Goal: Task Accomplishment & Management: Manage account settings

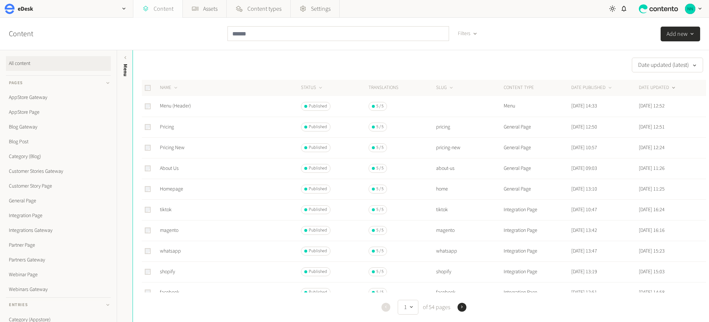
click at [171, 11] on link "Content" at bounding box center [157, 9] width 49 height 18
click at [32, 274] on link "Webinar Page" at bounding box center [58, 274] width 105 height 15
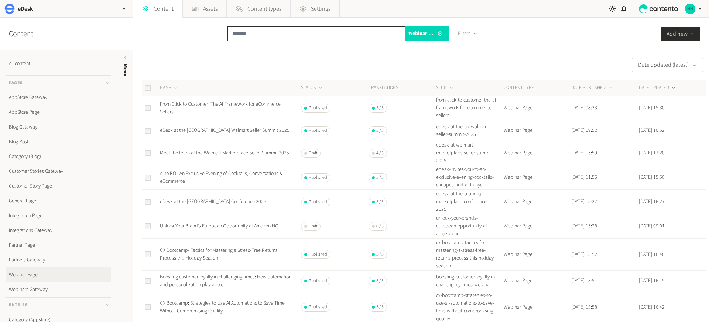
click at [256, 31] on input "text" at bounding box center [316, 33] width 178 height 15
paste input "**********"
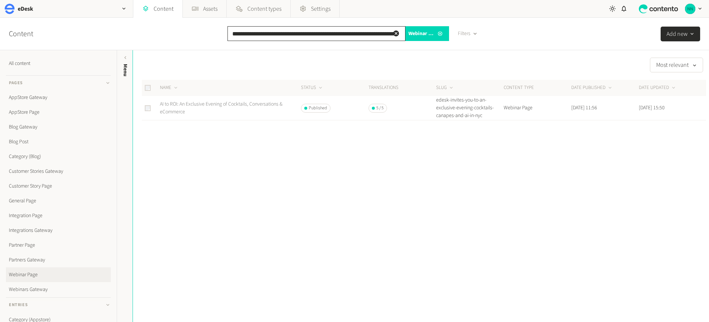
type input "**********"
click at [230, 105] on link "AI to ROI: An Exclusive Evening of Cocktails, Conversations & eCommerce" at bounding box center [221, 107] width 123 height 15
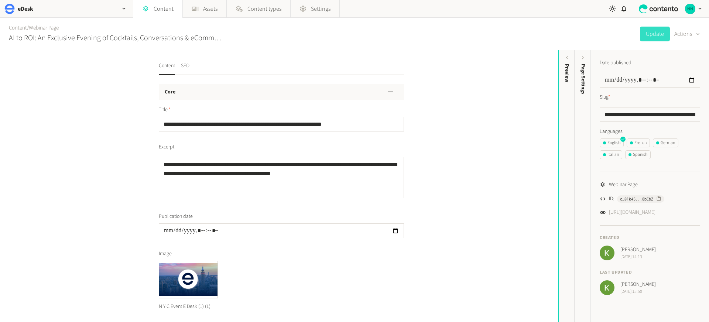
click at [188, 65] on button "SEO" at bounding box center [185, 68] width 8 height 13
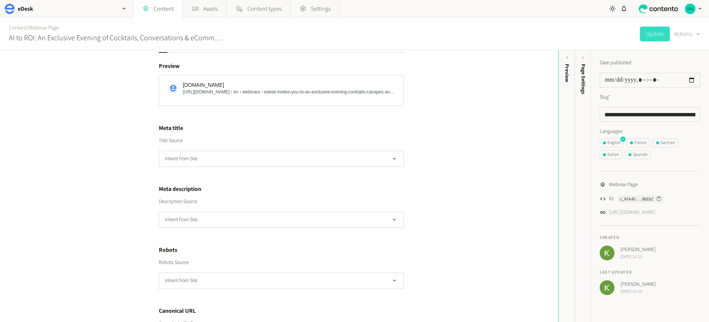
scroll to position [54, 0]
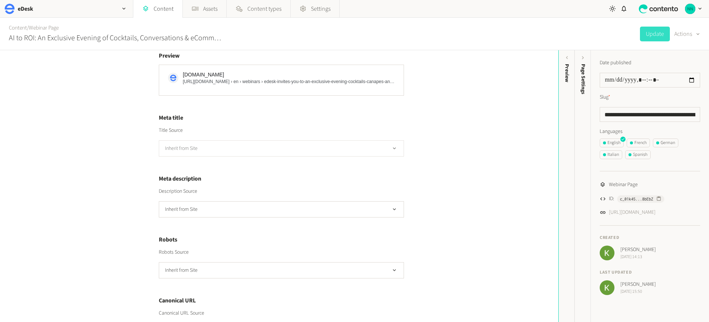
click at [205, 149] on button "Inherit from Site" at bounding box center [281, 148] width 245 height 16
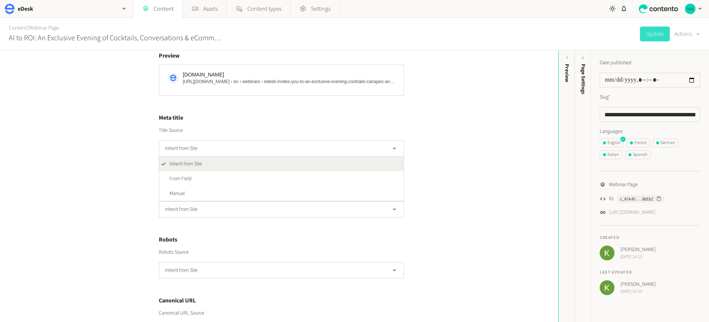
click at [121, 147] on div "Content SEO SEO Open graph Preview [DOMAIN_NAME] [URL][DOMAIN_NAME] › en › webi…" at bounding box center [279, 186] width 558 height 272
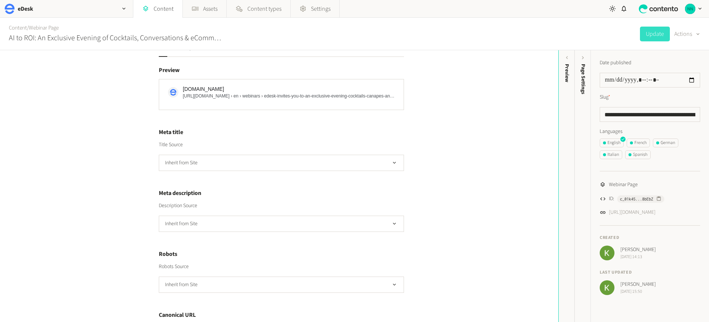
scroll to position [0, 0]
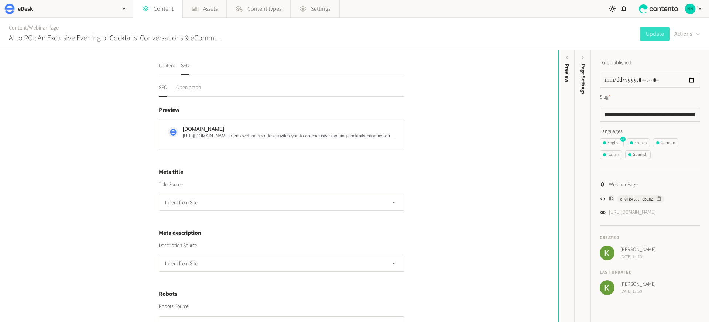
click at [196, 87] on button "Open graph" at bounding box center [188, 90] width 25 height 13
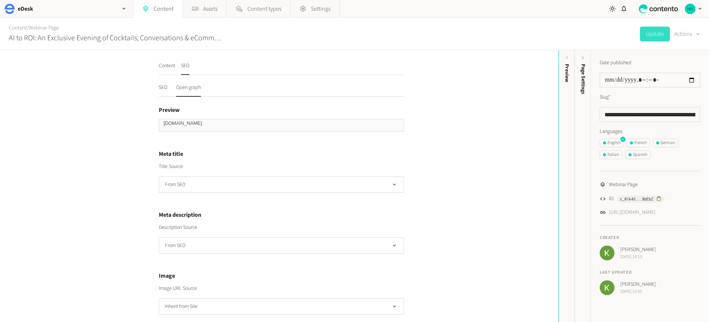
click at [167, 87] on nav "SEO Open graph" at bounding box center [281, 90] width 245 height 13
click at [162, 87] on button "SEO" at bounding box center [163, 90] width 8 height 13
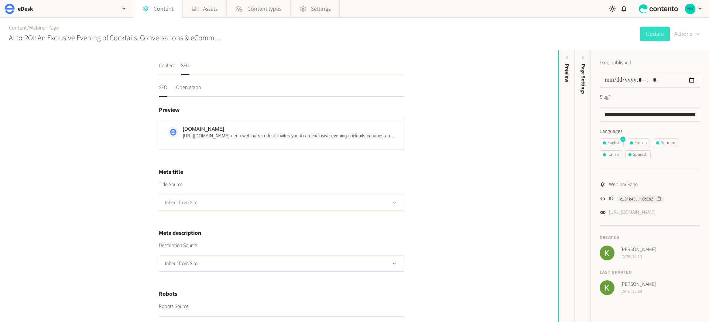
click at [196, 204] on button "Inherit from Site" at bounding box center [281, 203] width 245 height 16
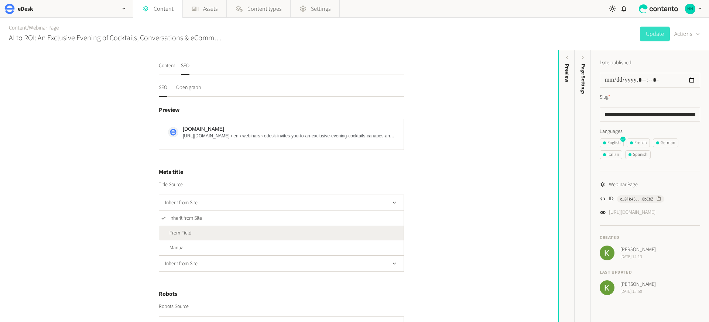
click at [194, 234] on li "From Field" at bounding box center [281, 233] width 244 height 15
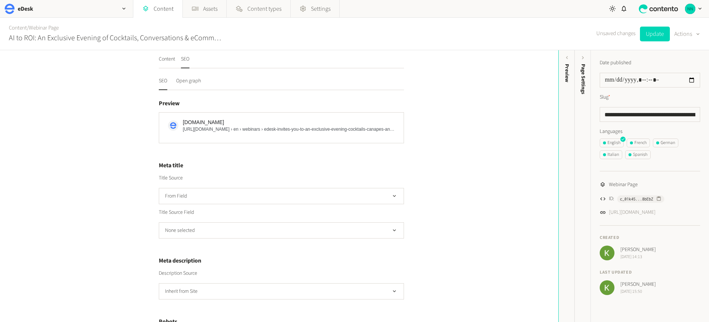
scroll to position [14, 0]
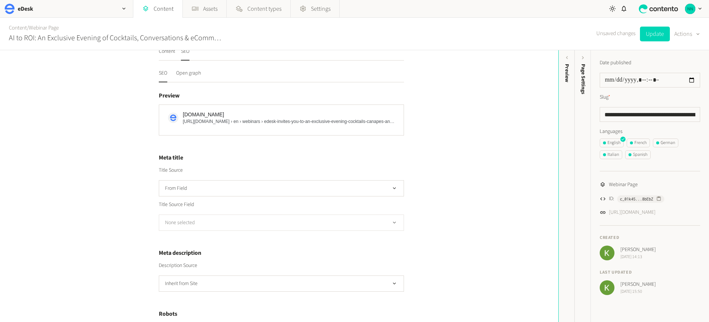
click at [191, 228] on button "None selected" at bounding box center [281, 222] width 245 height 16
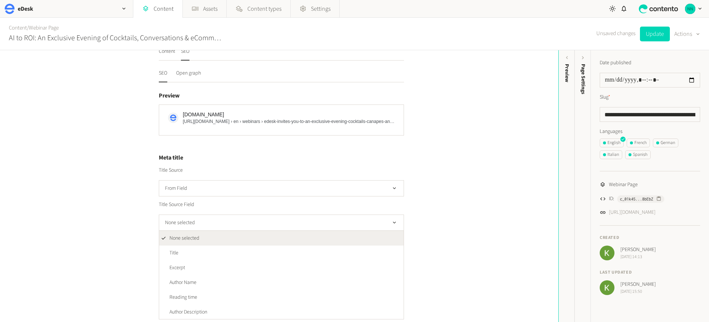
scroll to position [29, 0]
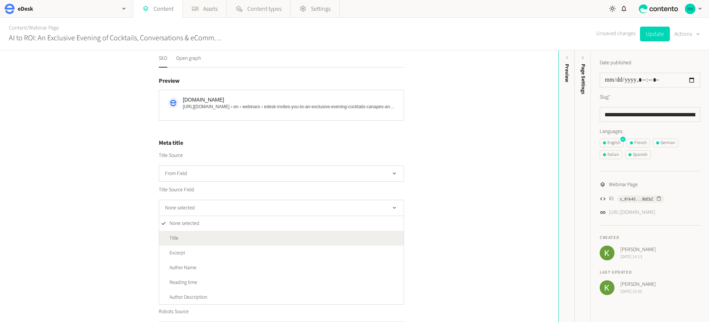
click at [181, 236] on li "Title" at bounding box center [281, 238] width 244 height 15
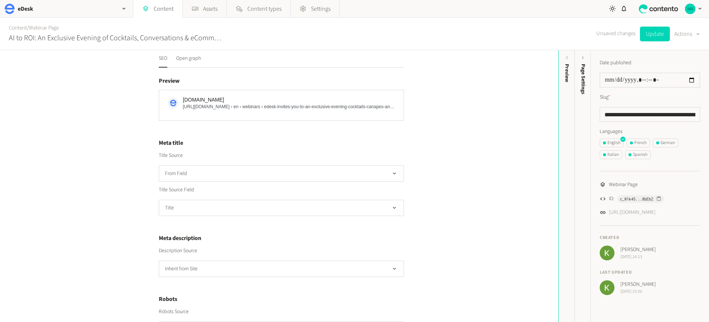
click at [85, 212] on div "Content SEO SEO Open graph Preview [DOMAIN_NAME] [URL][DOMAIN_NAME] › en › webi…" at bounding box center [279, 186] width 558 height 272
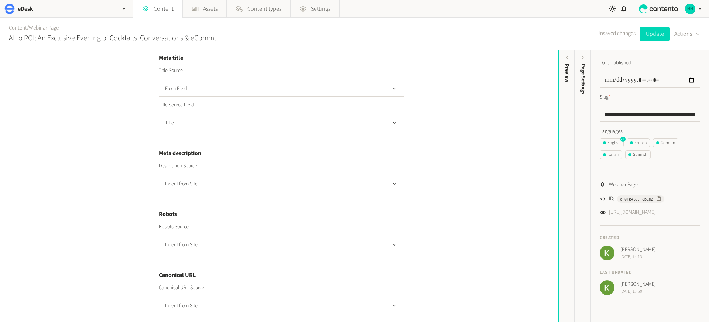
scroll to position [124, 0]
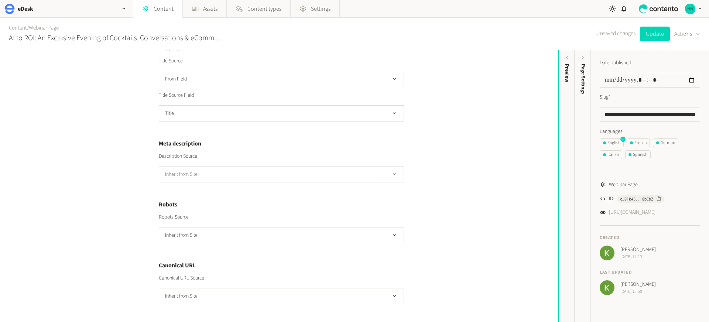
click at [169, 174] on button "Inherit from Site" at bounding box center [281, 174] width 245 height 16
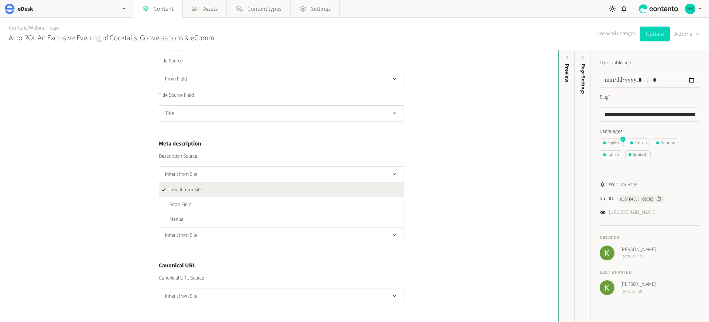
click at [111, 173] on div "Content SEO SEO Open graph Preview [DOMAIN_NAME] [URL][DOMAIN_NAME] › en › webi…" at bounding box center [279, 186] width 558 height 272
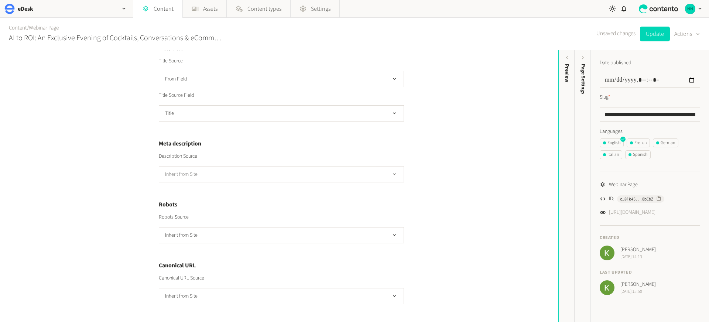
click at [196, 172] on button "Inherit from Site" at bounding box center [281, 174] width 245 height 16
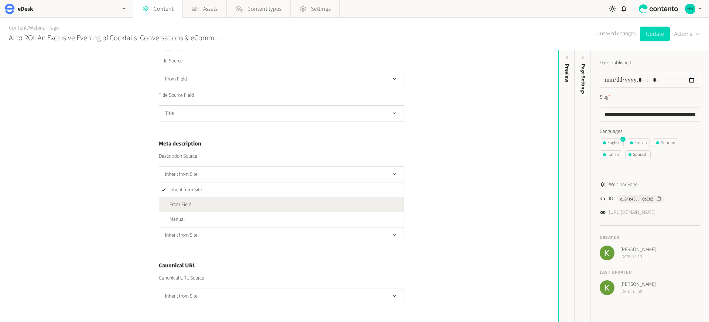
click at [187, 198] on li "From Field" at bounding box center [281, 204] width 244 height 15
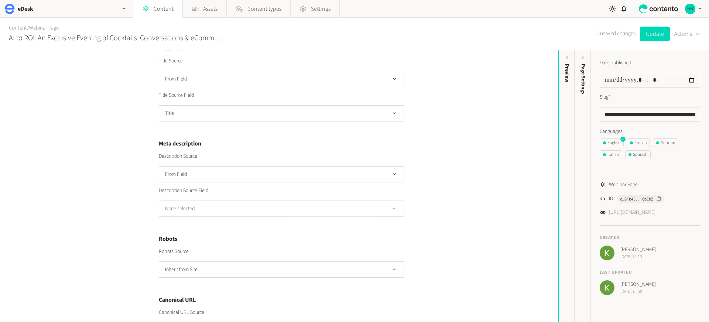
click at [180, 210] on button "None selected" at bounding box center [281, 208] width 245 height 16
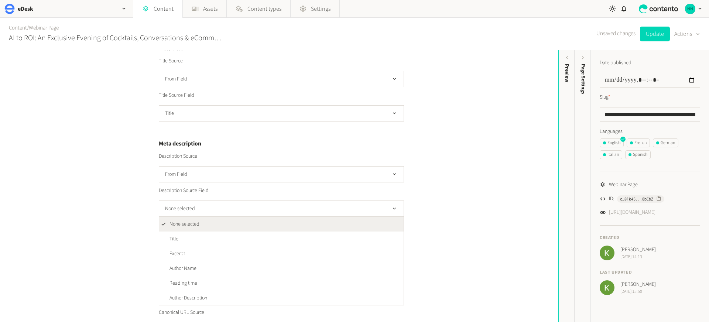
scroll to position [125, 0]
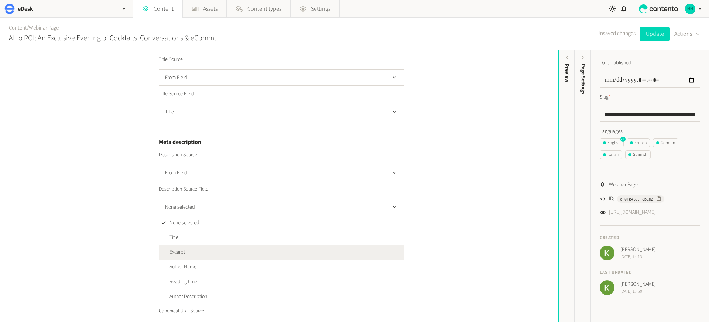
click at [178, 254] on span "Excerpt" at bounding box center [177, 252] width 16 height 8
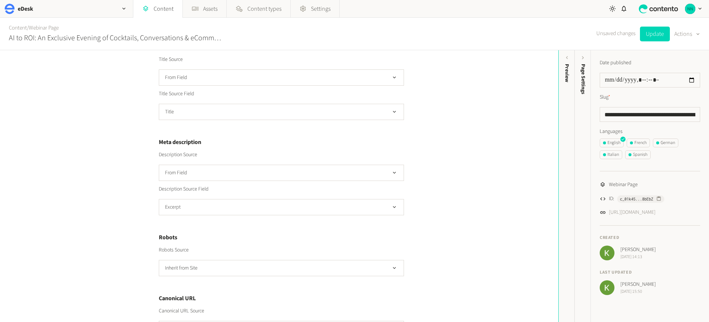
click at [109, 222] on div "Content SEO SEO Open graph Preview [DOMAIN_NAME] [URL][DOMAIN_NAME] › en › webi…" at bounding box center [279, 186] width 558 height 272
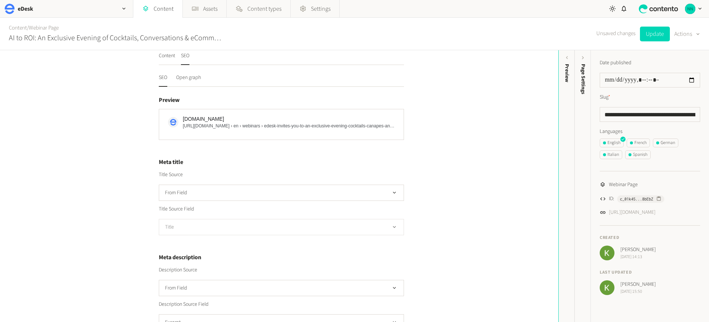
scroll to position [11, 0]
click at [306, 223] on button "Title" at bounding box center [281, 226] width 245 height 16
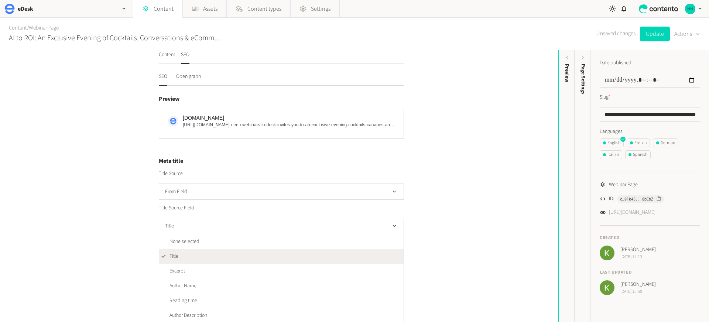
click at [461, 210] on div "Content SEO SEO Open graph Preview [DOMAIN_NAME] [URL][DOMAIN_NAME] › en › webi…" at bounding box center [279, 186] width 558 height 272
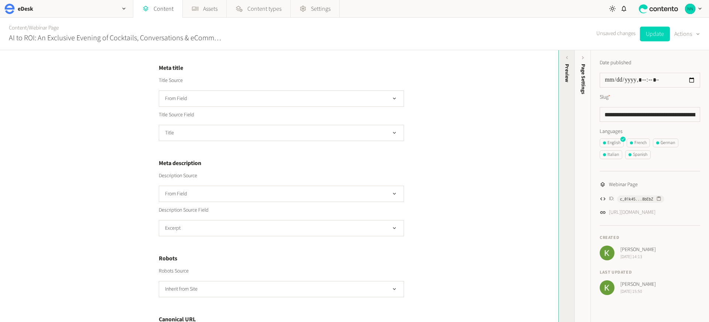
scroll to position [90, 0]
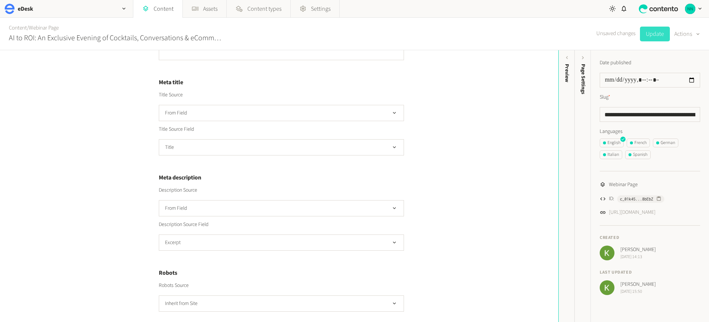
click at [663, 30] on button "Update" at bounding box center [655, 34] width 30 height 15
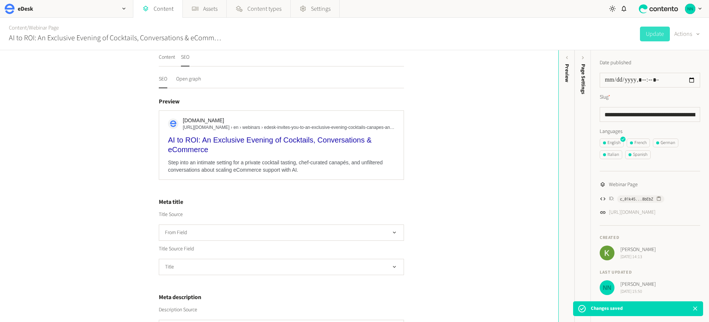
scroll to position [0, 0]
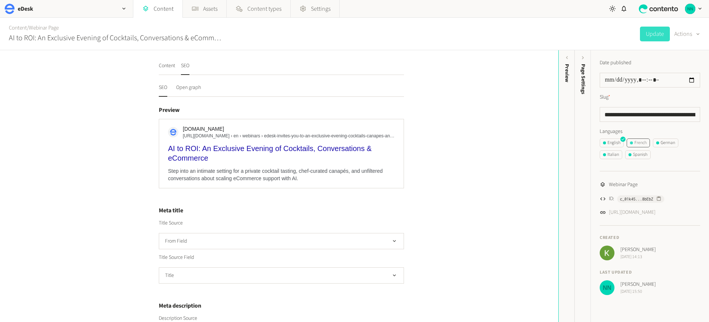
click at [640, 142] on div "French" at bounding box center [638, 143] width 17 height 7
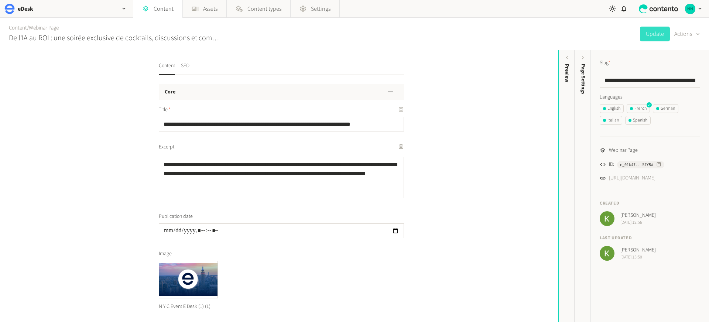
click at [183, 66] on button "SEO" at bounding box center [185, 68] width 8 height 13
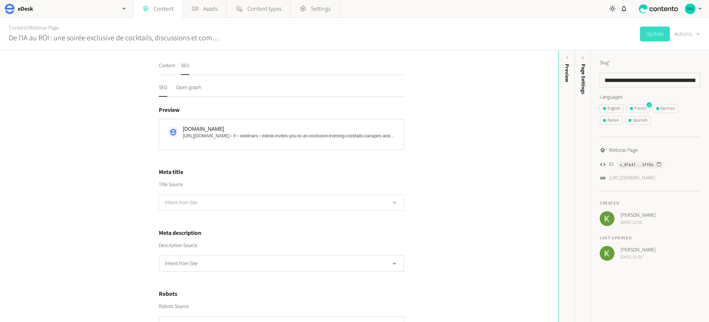
click at [229, 205] on button "Inherit from Site" at bounding box center [281, 203] width 245 height 16
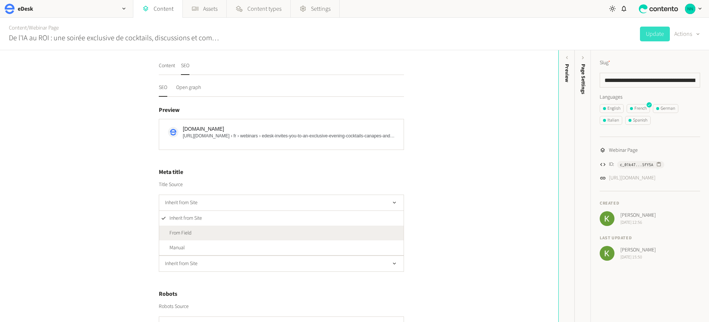
click at [221, 228] on li "From Field" at bounding box center [281, 233] width 244 height 15
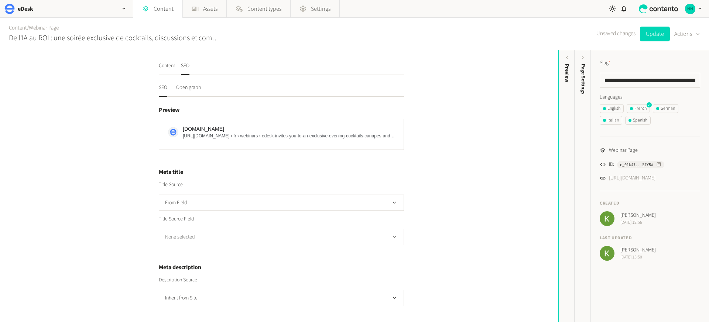
click at [216, 234] on button "None selected" at bounding box center [281, 237] width 245 height 16
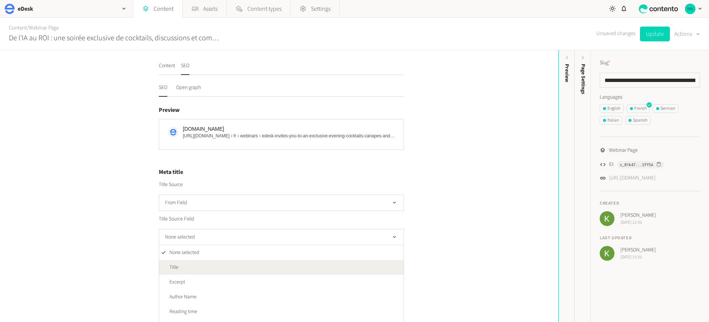
click at [205, 262] on li "Title" at bounding box center [281, 267] width 244 height 15
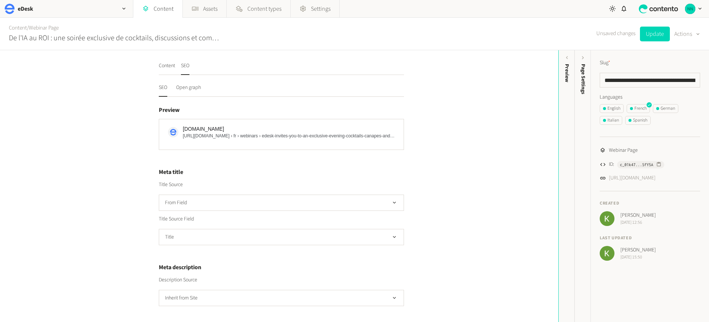
click at [121, 255] on div "Content SEO SEO Open graph Preview [DOMAIN_NAME] [URL][DOMAIN_NAME] › fr › webi…" at bounding box center [279, 186] width 558 height 272
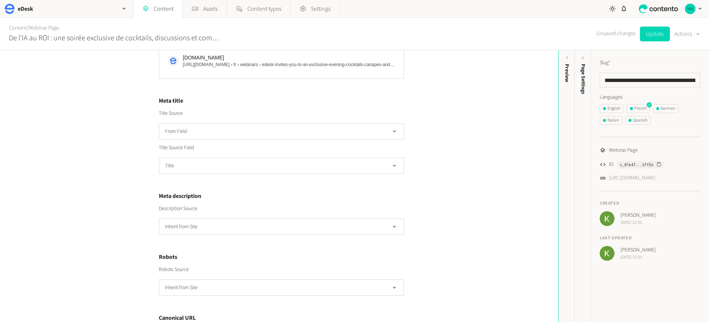
scroll to position [79, 0]
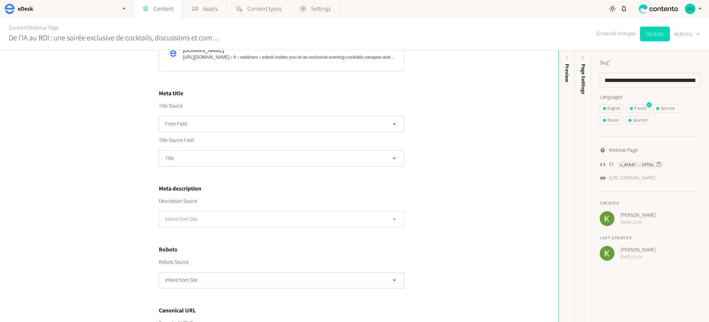
click at [215, 217] on button "Inherit from Site" at bounding box center [281, 219] width 245 height 16
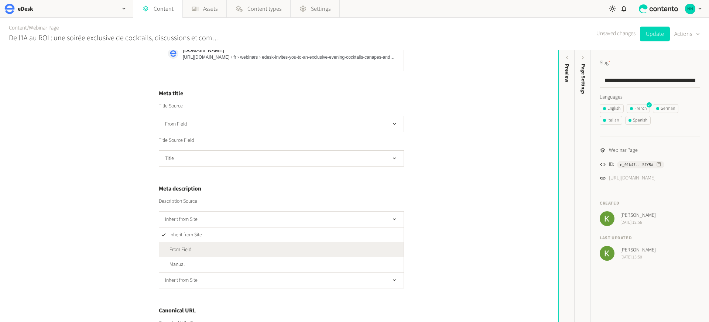
click at [200, 247] on li "From Field" at bounding box center [281, 249] width 244 height 15
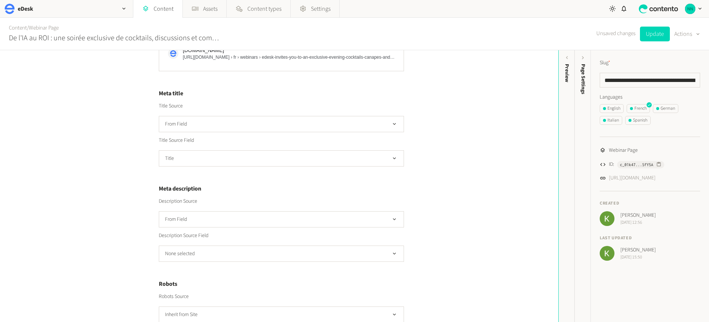
click at [106, 242] on div "Content SEO SEO Open graph Preview [DOMAIN_NAME] [URL][DOMAIN_NAME] › fr › webi…" at bounding box center [279, 186] width 558 height 272
click at [219, 248] on button "None selected" at bounding box center [281, 254] width 245 height 16
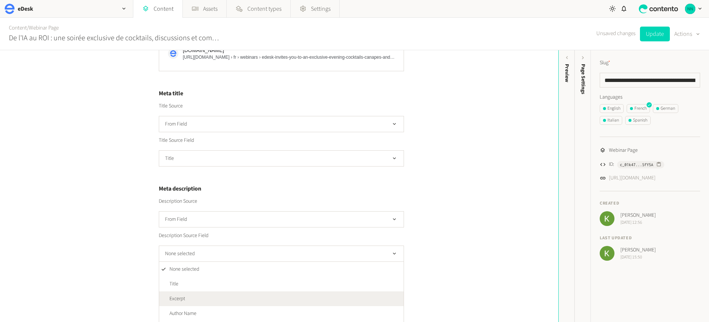
click at [181, 295] on span "Excerpt" at bounding box center [177, 299] width 16 height 8
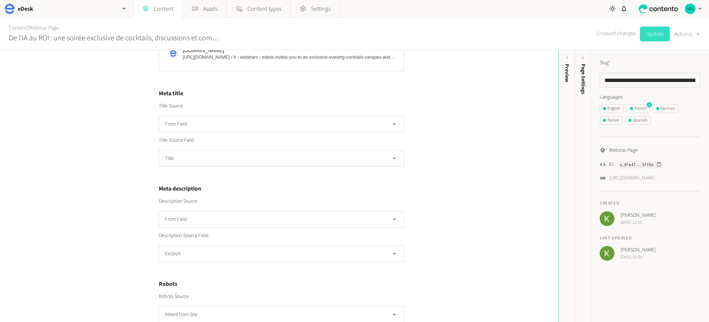
click at [660, 33] on button "Update" at bounding box center [655, 34] width 30 height 15
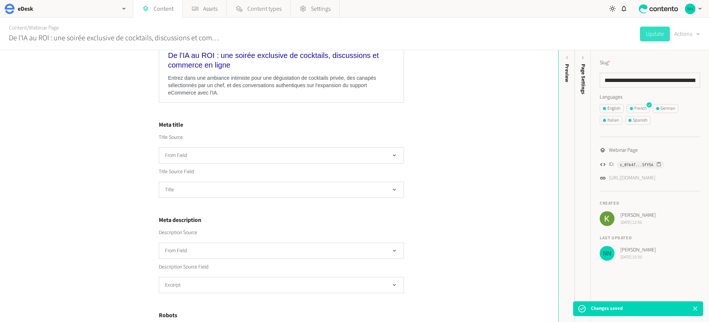
scroll to position [23, 0]
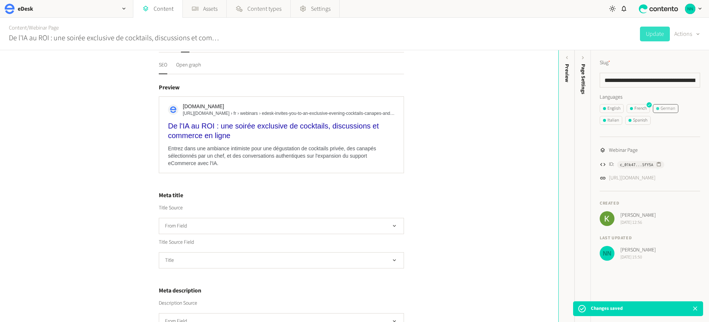
click at [665, 106] on div "German" at bounding box center [665, 108] width 19 height 7
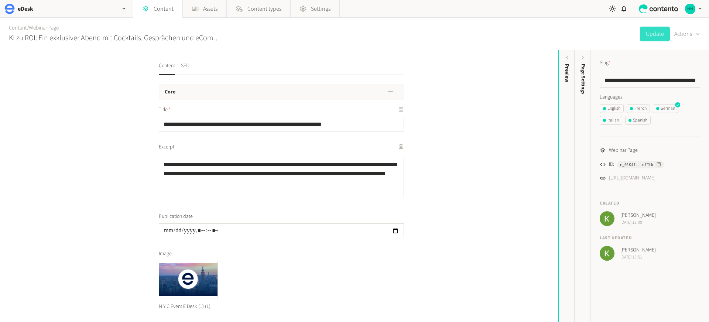
click at [187, 63] on button "SEO" at bounding box center [185, 68] width 8 height 13
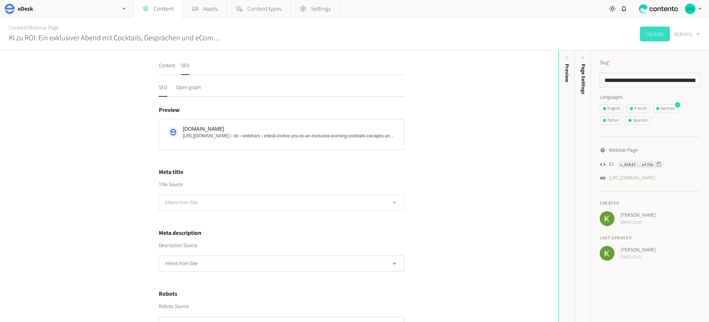
click at [214, 200] on button "Inherit from Site" at bounding box center [281, 203] width 245 height 16
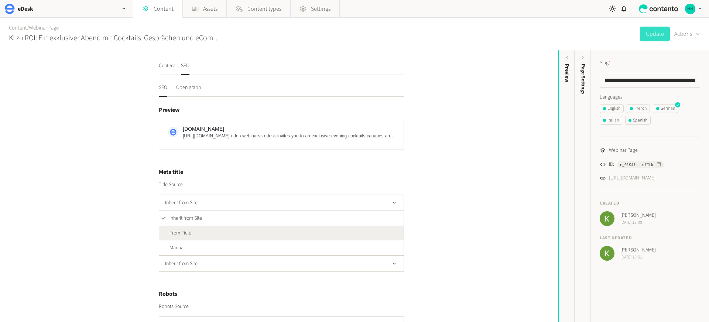
click at [199, 235] on li "From Field" at bounding box center [281, 233] width 244 height 15
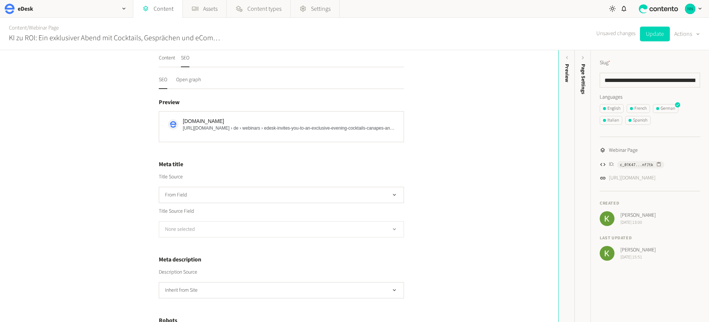
scroll to position [16, 0]
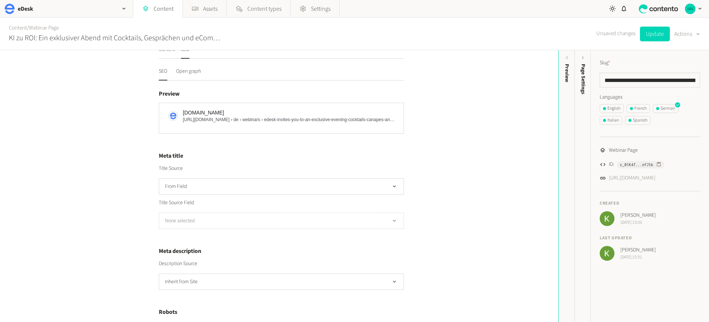
click at [209, 221] on button "None selected" at bounding box center [281, 221] width 245 height 16
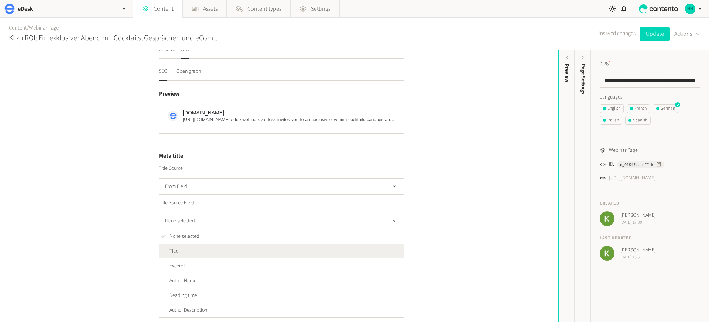
click at [190, 255] on li "Title" at bounding box center [281, 251] width 244 height 15
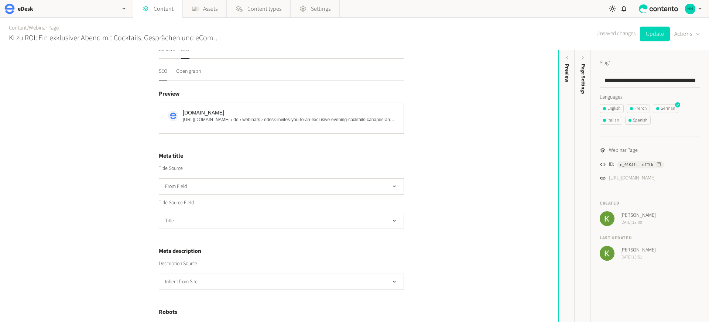
click at [85, 247] on div "Content SEO SEO Open graph Preview [DOMAIN_NAME] [URL][DOMAIN_NAME] › de › webi…" at bounding box center [279, 186] width 558 height 272
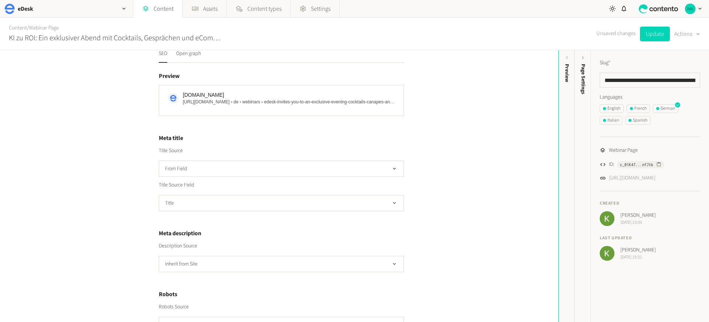
scroll to position [42, 0]
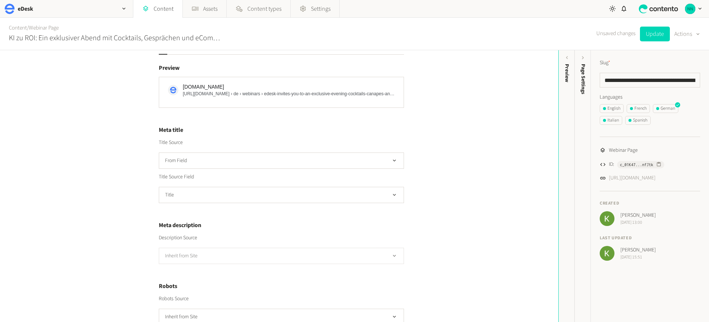
click at [262, 254] on button "Inherit from Site" at bounding box center [281, 256] width 245 height 16
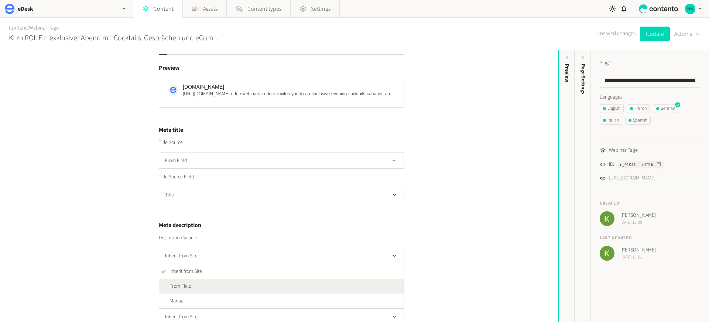
click at [207, 288] on li "From Field" at bounding box center [281, 286] width 244 height 15
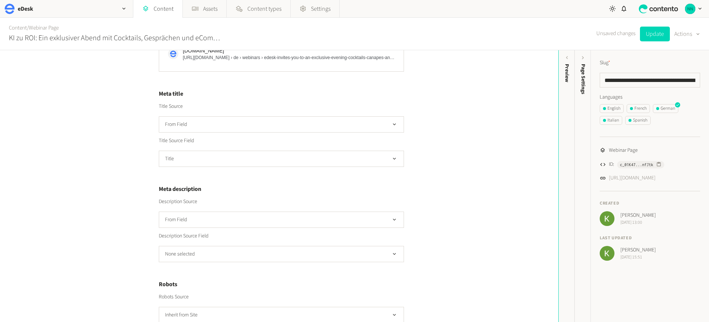
scroll to position [115, 0]
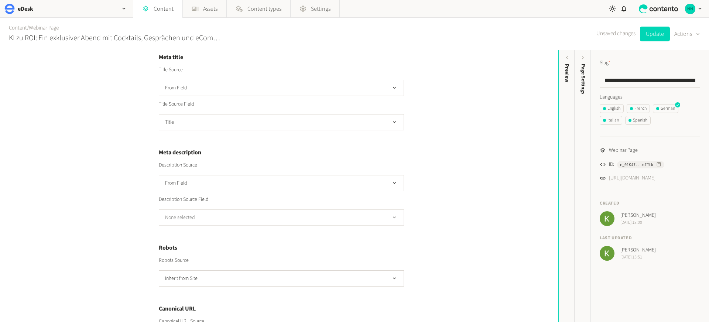
click at [216, 219] on button "None selected" at bounding box center [281, 217] width 245 height 16
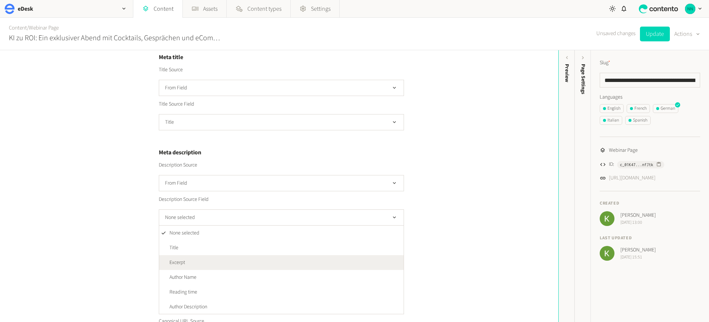
click at [192, 262] on li "Excerpt" at bounding box center [281, 262] width 244 height 15
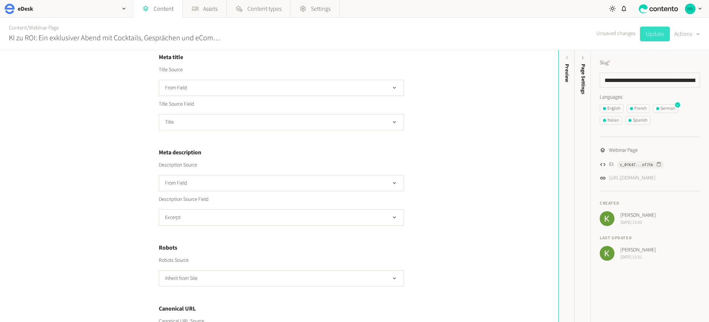
click at [654, 38] on button "Update" at bounding box center [655, 34] width 30 height 15
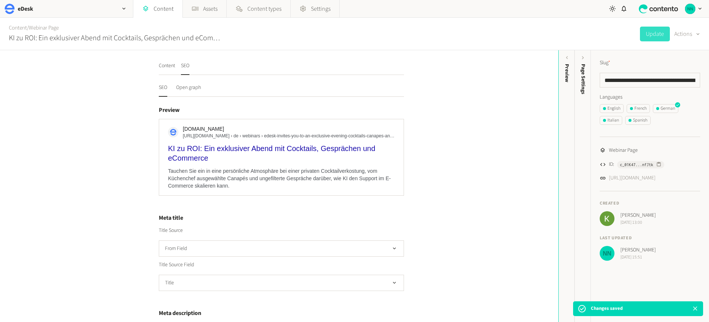
scroll to position [17, 0]
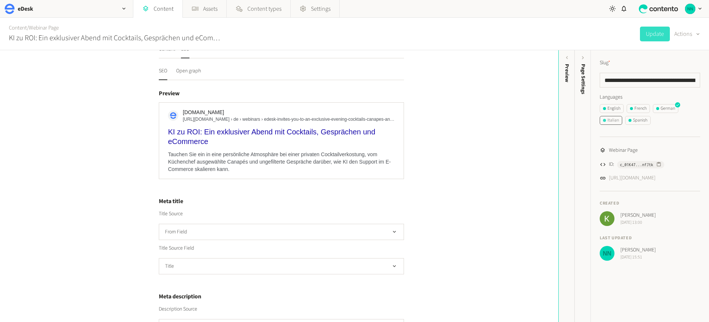
click at [608, 119] on div "Italian" at bounding box center [611, 120] width 16 height 7
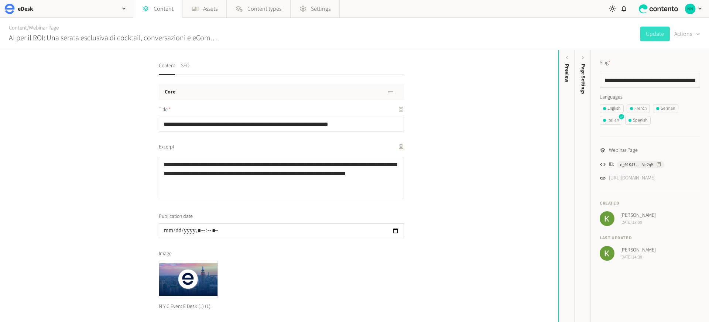
click at [185, 63] on button "SEO" at bounding box center [185, 68] width 8 height 13
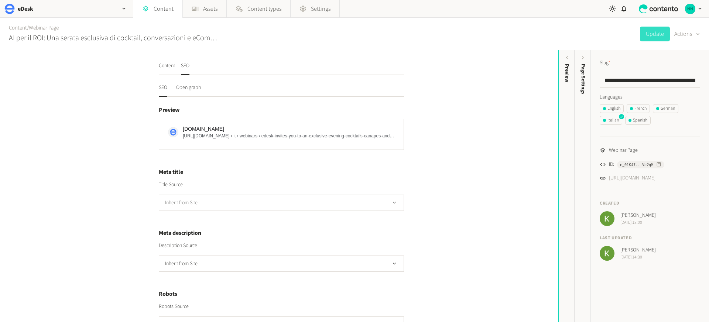
click at [224, 195] on button "Inherit from Site" at bounding box center [281, 203] width 245 height 16
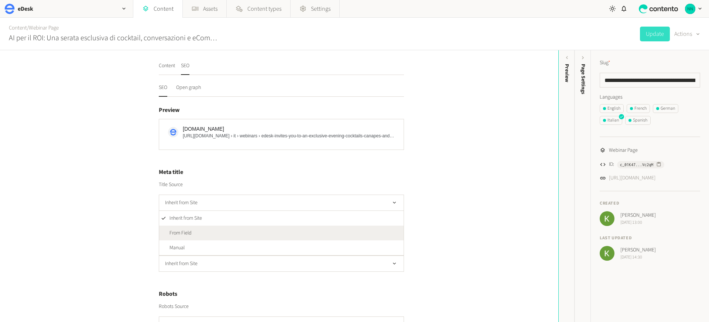
click at [194, 236] on li "From Field" at bounding box center [281, 233] width 244 height 15
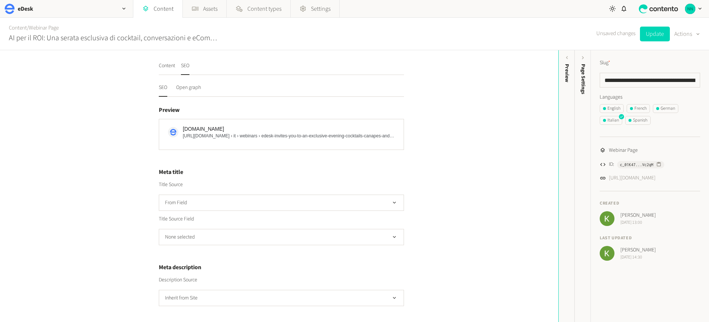
click at [194, 236] on button "None selected" at bounding box center [281, 237] width 245 height 16
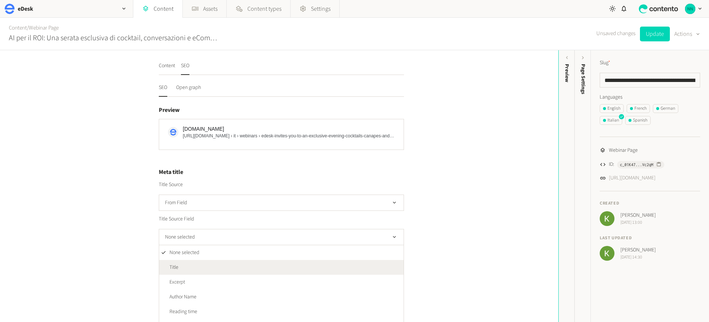
click at [192, 267] on li "Title" at bounding box center [281, 267] width 244 height 15
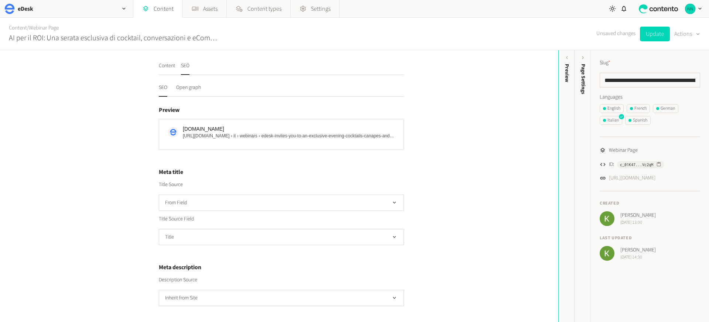
click at [116, 244] on div "Content SEO SEO Open graph Preview [DOMAIN_NAME] [URL][DOMAIN_NAME] › it › webi…" at bounding box center [279, 186] width 558 height 272
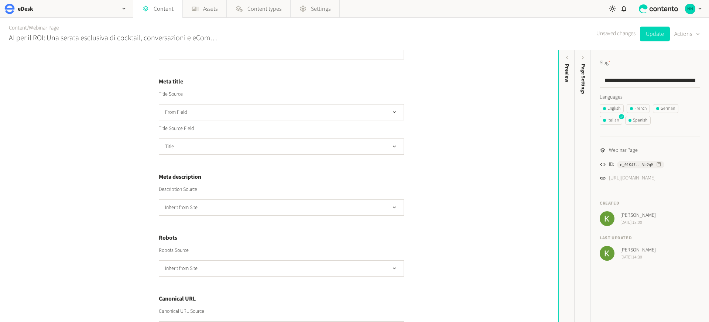
scroll to position [92, 0]
click at [206, 207] on button "Inherit from Site" at bounding box center [281, 206] width 245 height 16
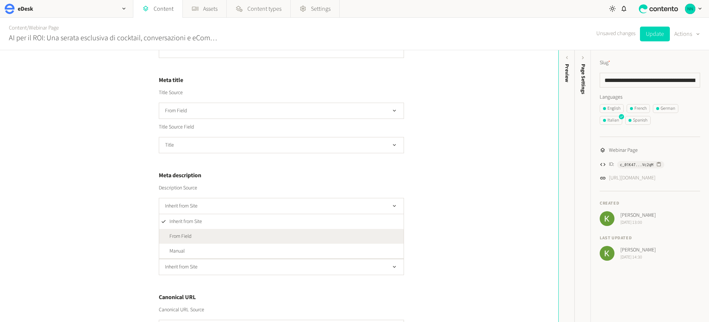
click at [192, 236] on li "From Field" at bounding box center [281, 236] width 244 height 15
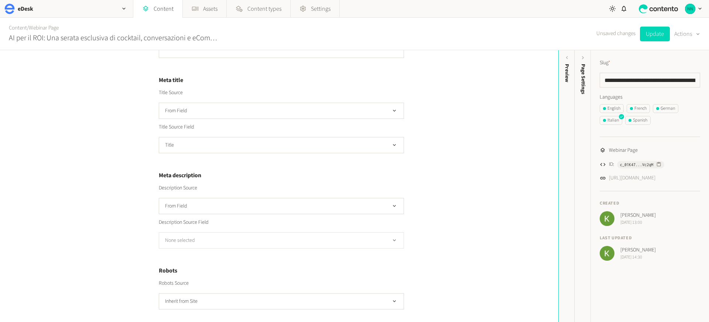
click at [191, 243] on button "None selected" at bounding box center [281, 240] width 245 height 16
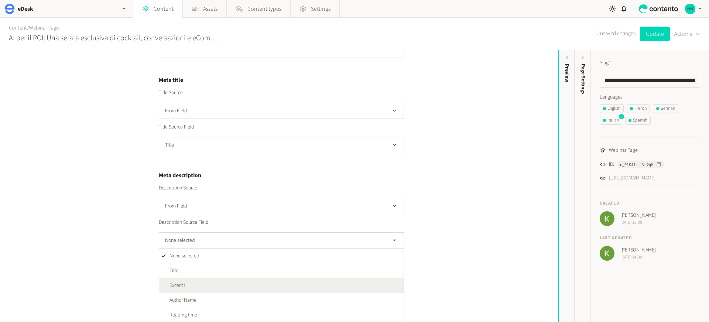
click at [180, 280] on li "Excerpt" at bounding box center [281, 285] width 244 height 15
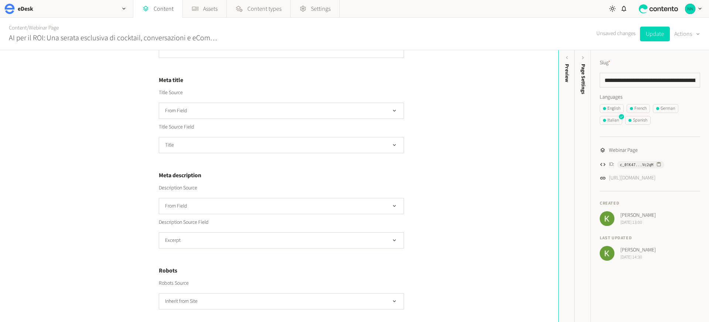
drag, startPoint x: 476, startPoint y: 191, endPoint x: 480, endPoint y: 189, distance: 4.3
click at [476, 190] on div "Content SEO SEO Open graph Preview [DOMAIN_NAME] [URL][DOMAIN_NAME] › it › webi…" at bounding box center [279, 186] width 558 height 272
click at [648, 32] on button "Update" at bounding box center [655, 34] width 30 height 15
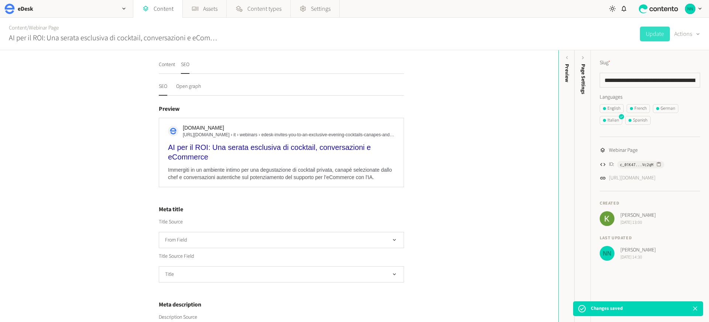
scroll to position [0, 0]
click at [638, 120] on div "Spanish" at bounding box center [637, 120] width 19 height 7
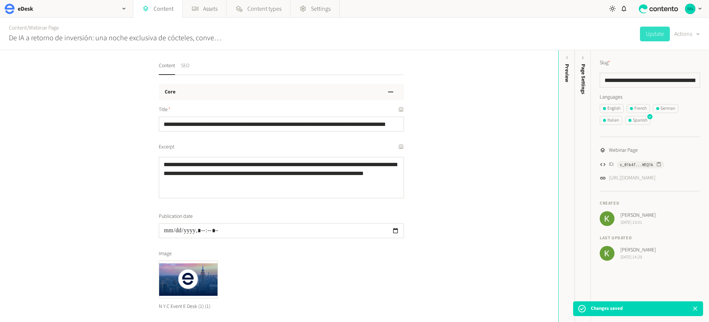
click at [185, 63] on button "SEO" at bounding box center [185, 68] width 8 height 13
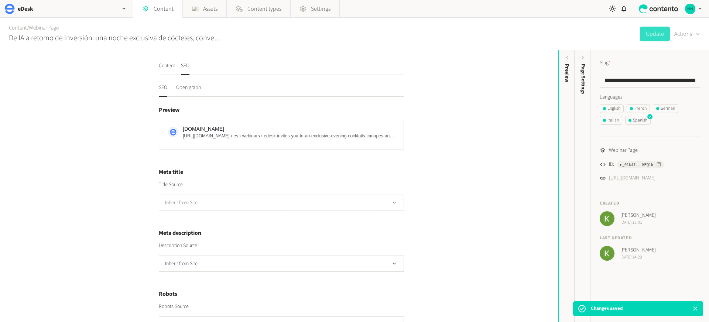
click at [203, 207] on button "Inherit from Site" at bounding box center [281, 203] width 245 height 16
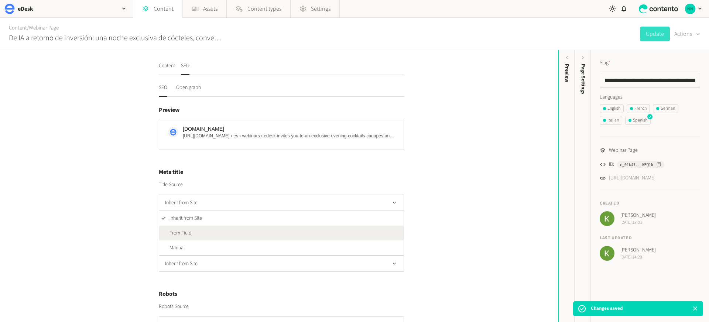
click at [192, 236] on li "From Field" at bounding box center [281, 233] width 244 height 15
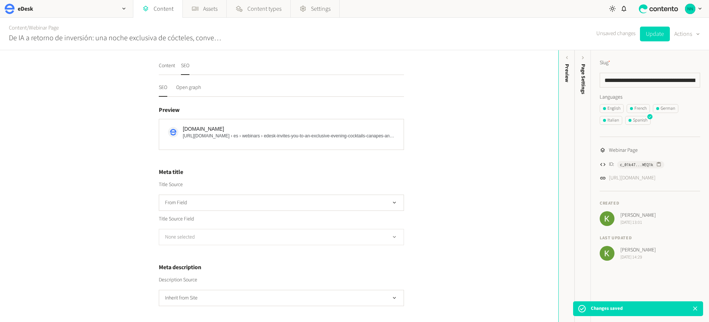
click at [198, 236] on button "None selected" at bounding box center [281, 237] width 245 height 16
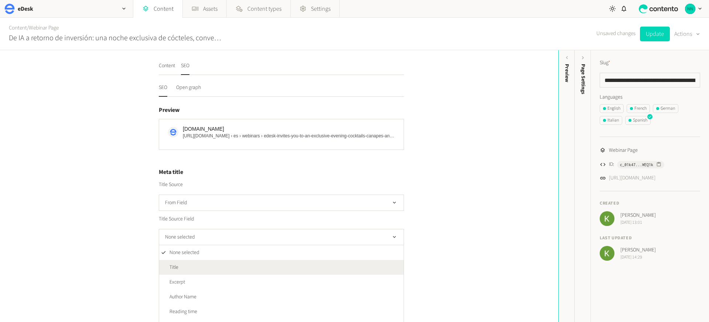
click at [195, 262] on li "Title" at bounding box center [281, 267] width 244 height 15
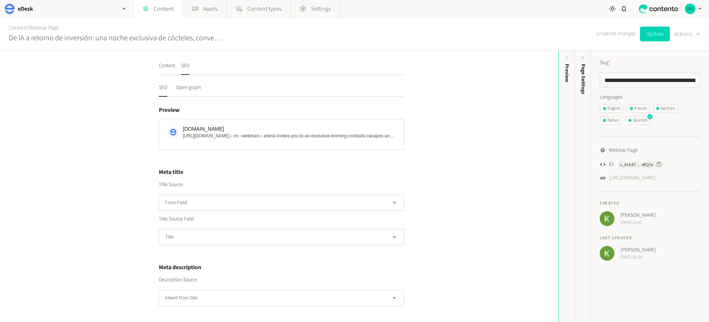
click at [120, 251] on div "Content SEO SEO Open graph Preview [DOMAIN_NAME] [URL][DOMAIN_NAME] › es › webi…" at bounding box center [279, 186] width 558 height 272
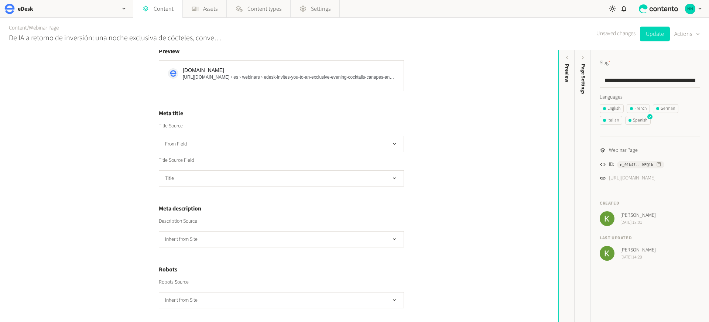
scroll to position [60, 0]
click at [193, 235] on button "Inherit from Site" at bounding box center [281, 238] width 245 height 16
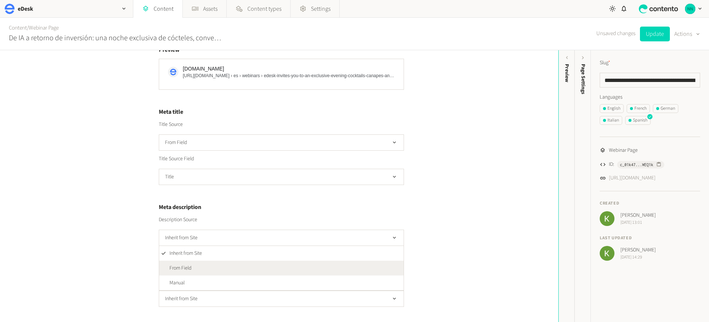
click at [184, 265] on span "From Field" at bounding box center [180, 268] width 22 height 8
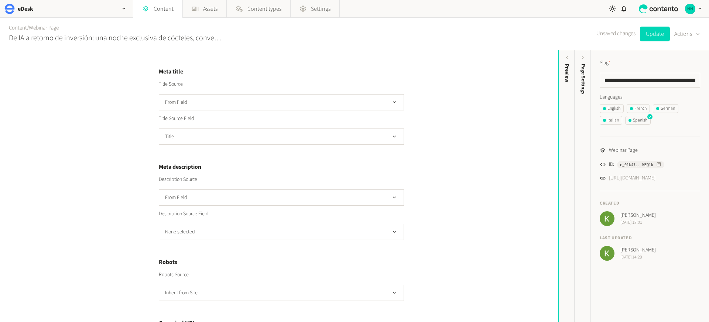
scroll to position [138, 0]
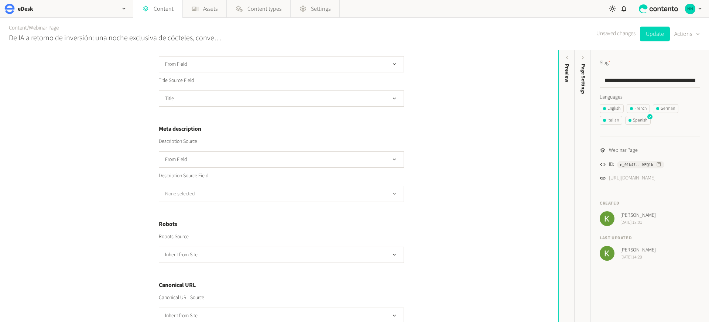
click at [213, 191] on button "None selected" at bounding box center [281, 194] width 245 height 16
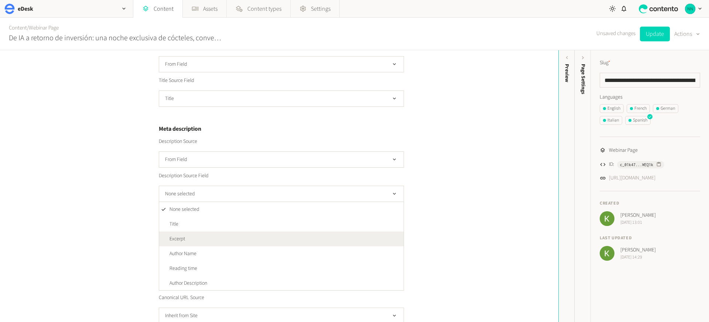
click at [191, 233] on li "Excerpt" at bounding box center [281, 238] width 244 height 15
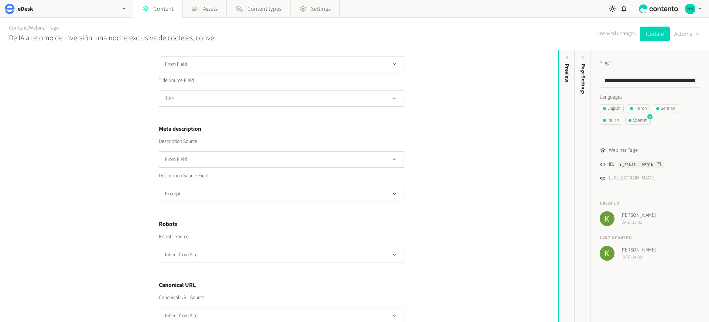
click at [487, 194] on div "Content SEO SEO Open graph Preview [DOMAIN_NAME] [URL][DOMAIN_NAME] › es › webi…" at bounding box center [279, 186] width 558 height 272
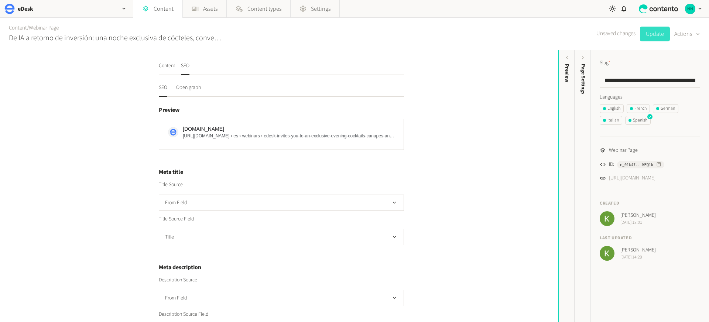
click at [656, 32] on button "Update" at bounding box center [655, 34] width 30 height 15
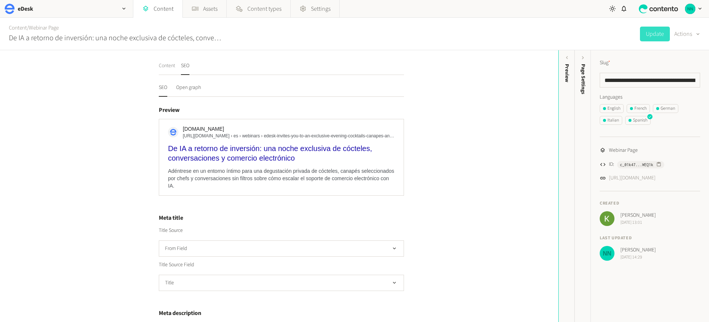
click at [160, 65] on button "Content" at bounding box center [167, 68] width 16 height 13
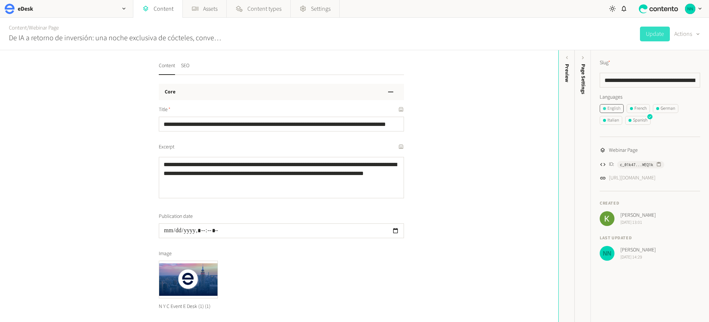
click at [611, 107] on div "English" at bounding box center [611, 108] width 17 height 7
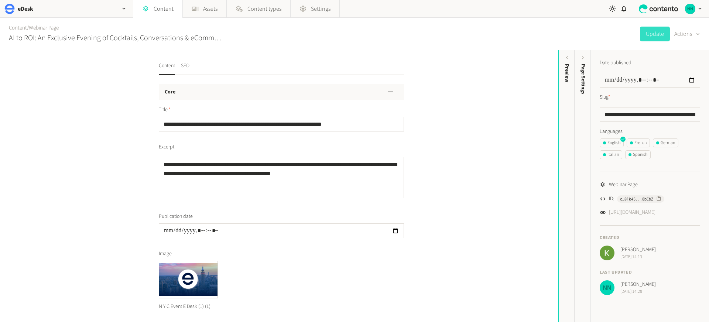
click at [183, 63] on button "SEO" at bounding box center [185, 68] width 8 height 13
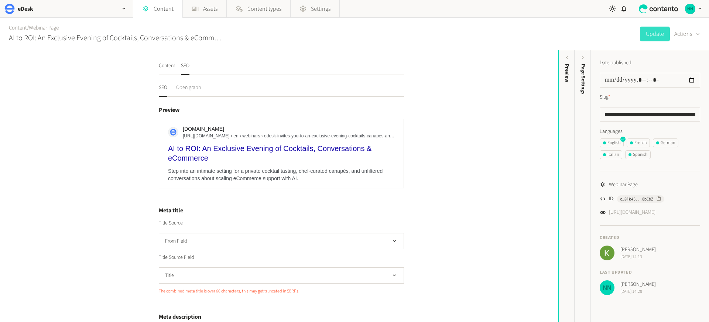
click at [181, 90] on button "Open graph" at bounding box center [188, 90] width 25 height 13
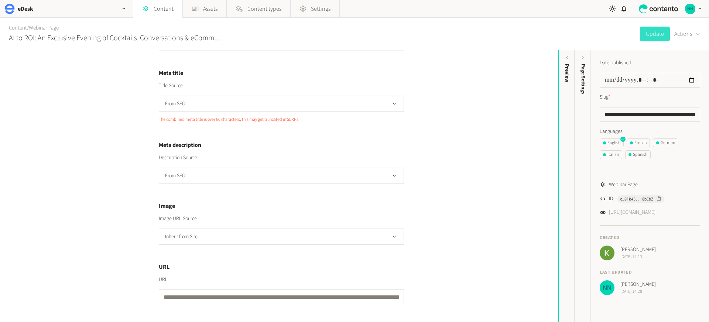
scroll to position [112, 0]
click at [183, 237] on button "Inherit from Site" at bounding box center [281, 237] width 245 height 16
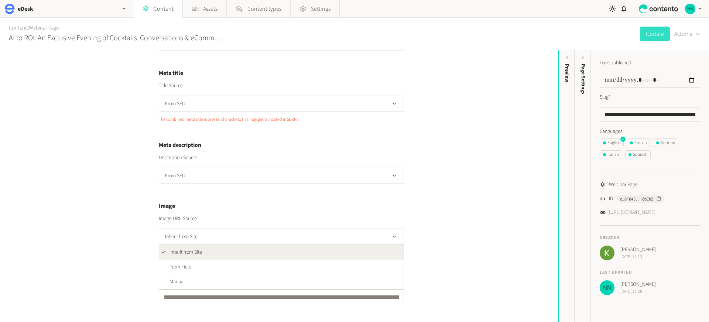
click at [129, 224] on div "**********" at bounding box center [279, 186] width 558 height 272
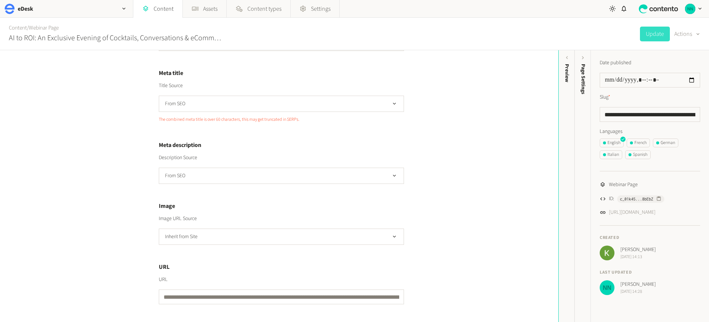
scroll to position [0, 0]
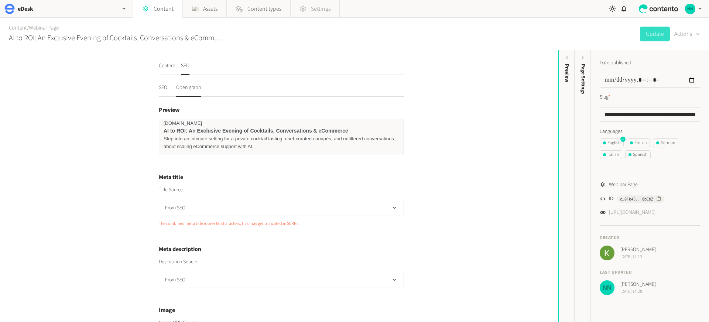
click at [321, 13] on link "Settings" at bounding box center [315, 9] width 49 height 18
click at [160, 86] on button "SEO" at bounding box center [163, 90] width 8 height 13
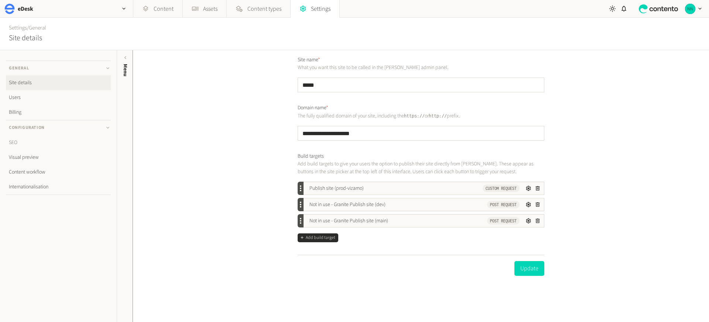
click at [28, 144] on link "SEO" at bounding box center [58, 142] width 105 height 15
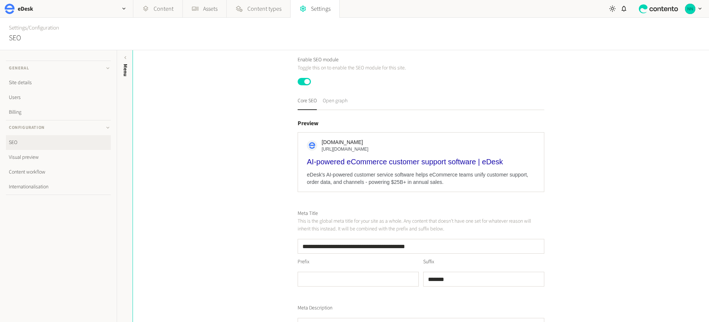
click at [343, 103] on button "Open graph" at bounding box center [335, 103] width 25 height 13
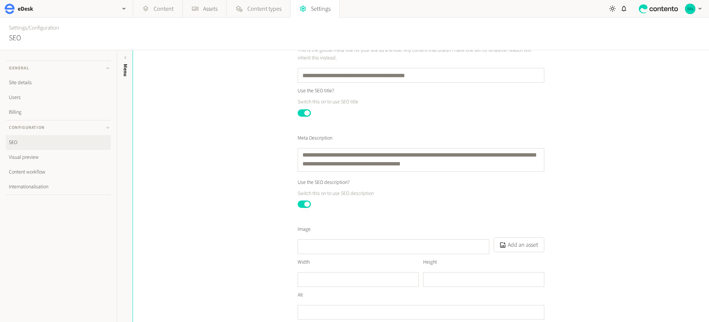
scroll to position [187, 0]
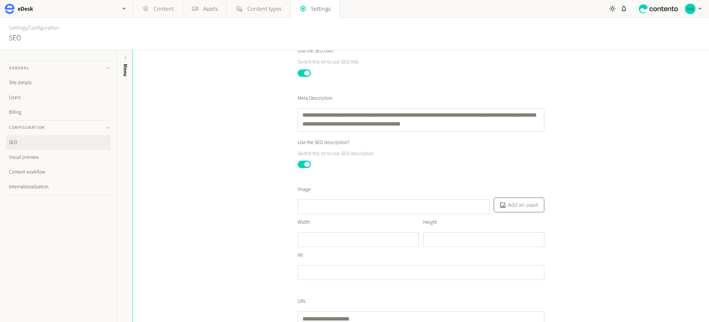
click at [518, 209] on button "Add an asset" at bounding box center [519, 205] width 51 height 15
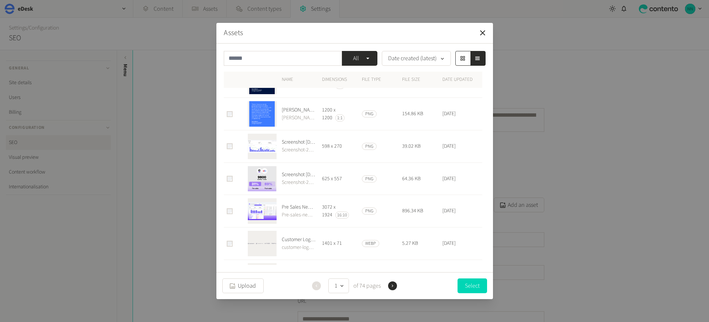
scroll to position [1221, 0]
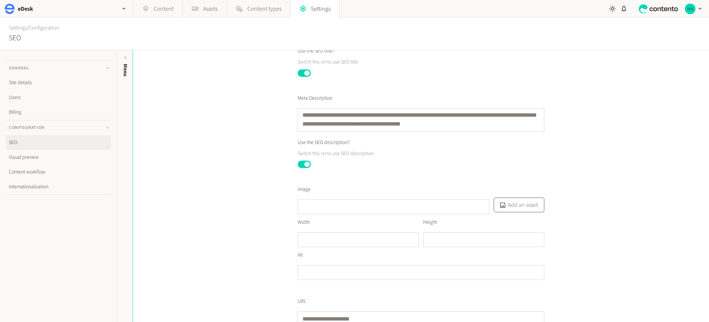
click at [522, 212] on button "Add an asset" at bounding box center [519, 205] width 51 height 15
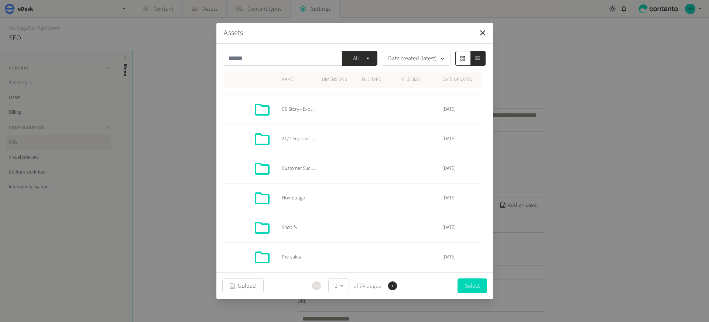
scroll to position [231, 0]
click at [296, 196] on span "Homepage" at bounding box center [299, 197] width 34 height 8
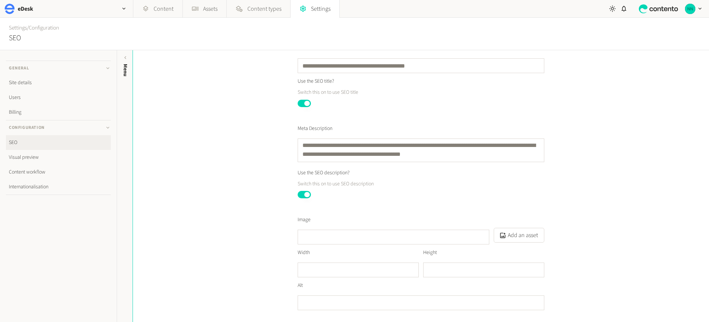
scroll to position [212, 0]
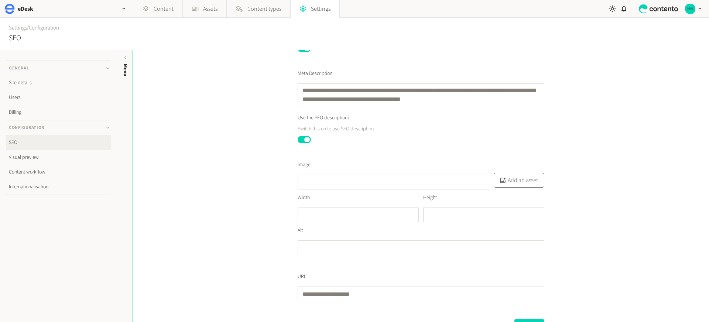
click at [507, 188] on button "Add an asset" at bounding box center [519, 180] width 51 height 15
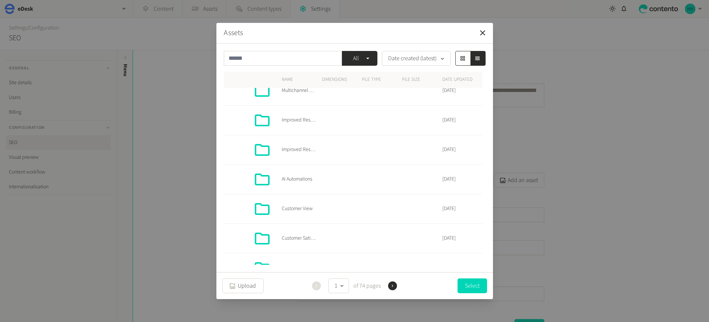
scroll to position [0, 0]
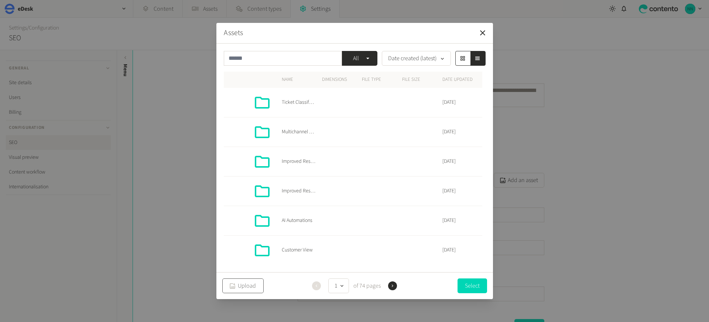
click at [243, 291] on button "Upload" at bounding box center [242, 285] width 41 height 15
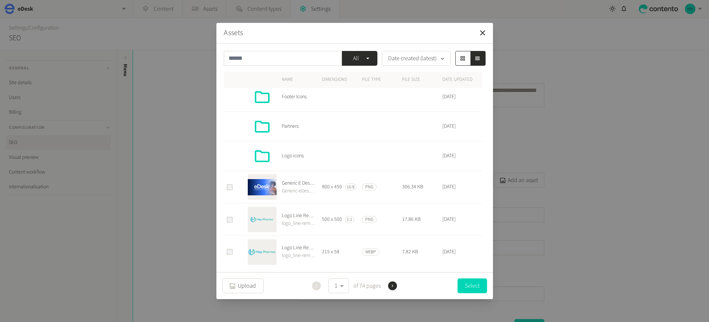
scroll to position [539, 0]
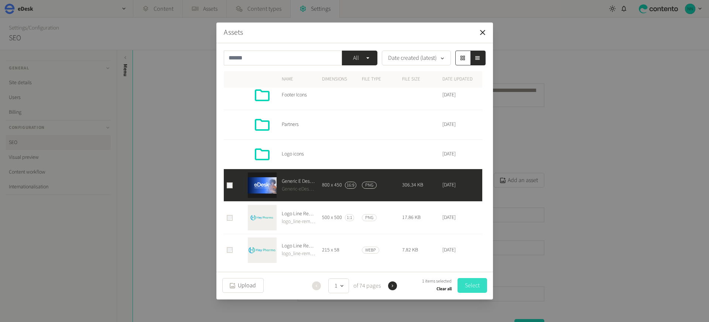
click at [475, 282] on button "Select" at bounding box center [472, 285] width 30 height 15
type input "**********"
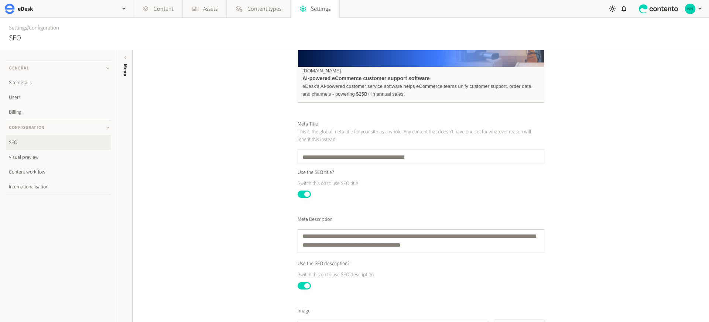
scroll to position [342, 0]
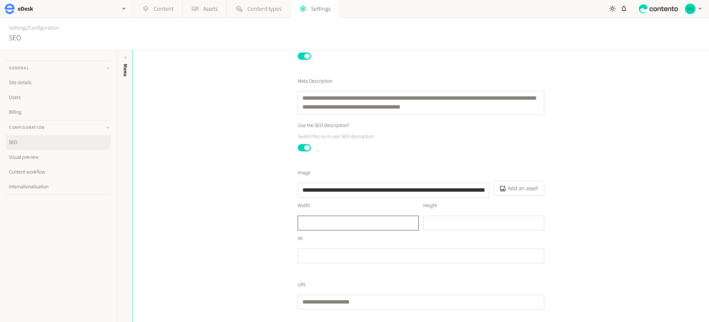
click at [388, 222] on input "text" at bounding box center [358, 223] width 121 height 15
type input "***"
click at [325, 255] on input "text" at bounding box center [421, 255] width 247 height 15
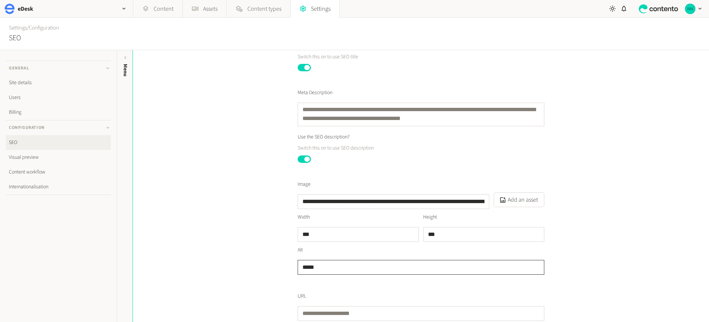
scroll to position [368, 0]
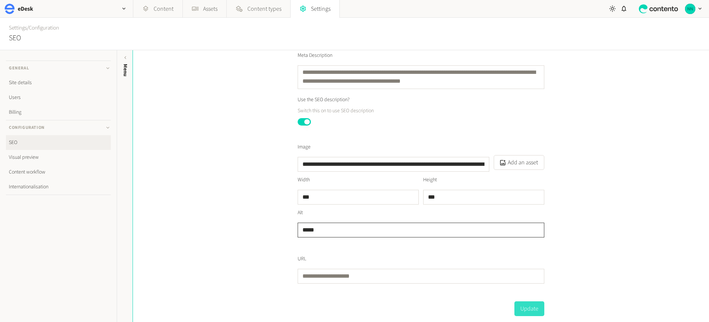
type input "*****"
click at [530, 308] on button "Update" at bounding box center [529, 308] width 30 height 15
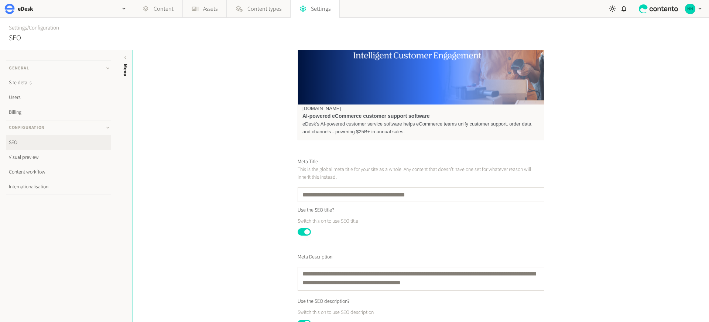
scroll to position [0, 0]
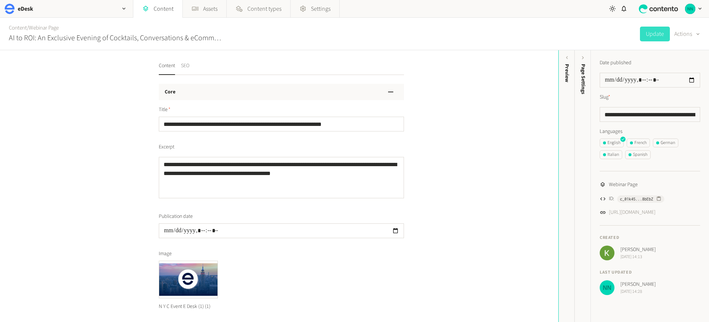
click at [183, 65] on button "SEO" at bounding box center [185, 68] width 8 height 13
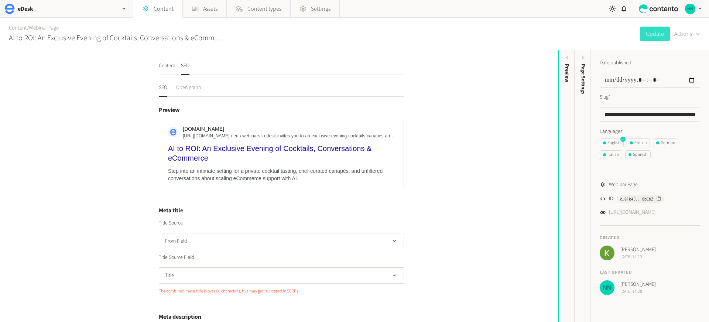
click at [191, 85] on button "Open graph" at bounding box center [188, 90] width 25 height 13
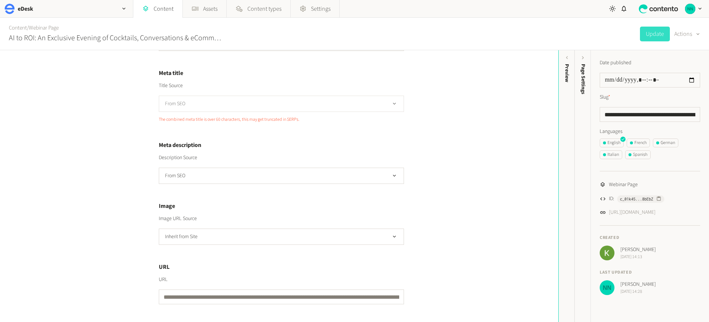
scroll to position [112, 0]
click at [178, 236] on button "Inherit from Site" at bounding box center [281, 237] width 245 height 16
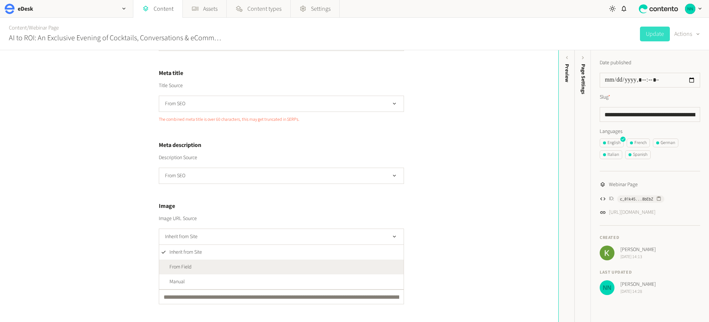
click at [180, 263] on span "From Field" at bounding box center [180, 267] width 22 height 8
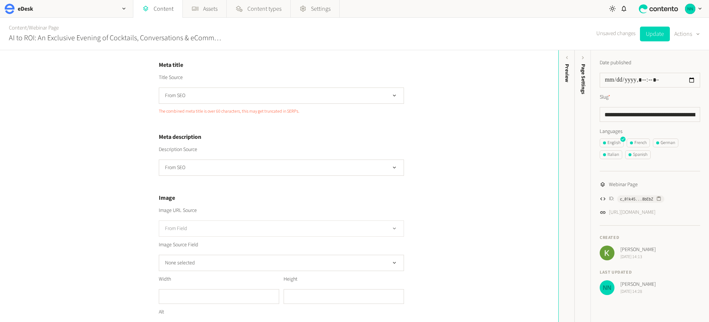
click at [198, 236] on button "From Field" at bounding box center [281, 228] width 245 height 16
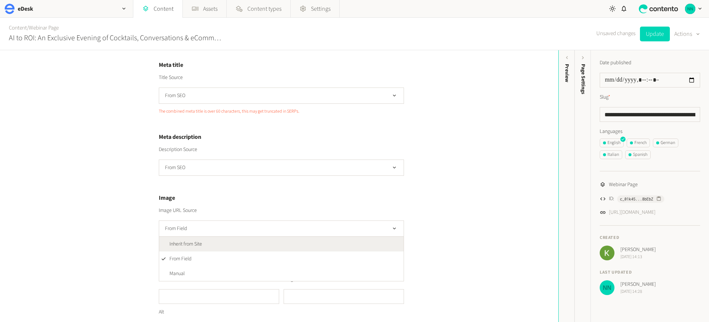
click at [194, 248] on span "Inherit from Site" at bounding box center [185, 244] width 32 height 8
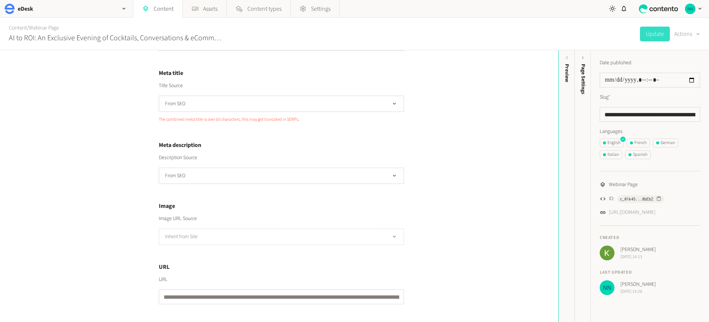
click at [198, 232] on button "Inherit from Site" at bounding box center [281, 237] width 245 height 16
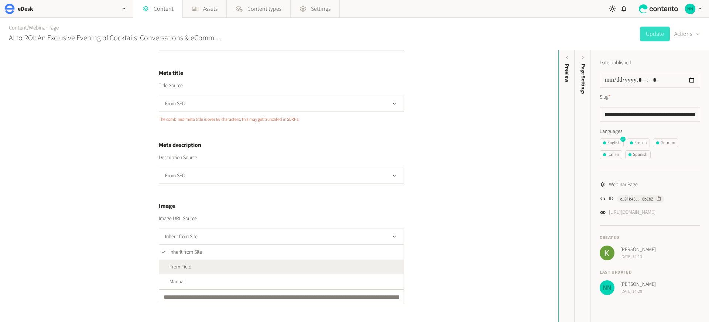
click at [182, 261] on li "From Field" at bounding box center [281, 267] width 244 height 15
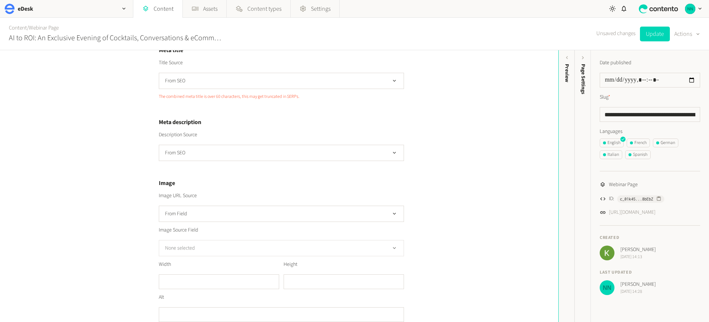
scroll to position [166, 0]
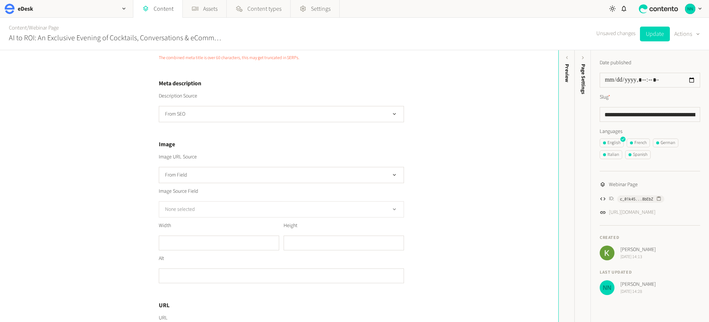
click at [197, 217] on button "None selected" at bounding box center [281, 209] width 245 height 16
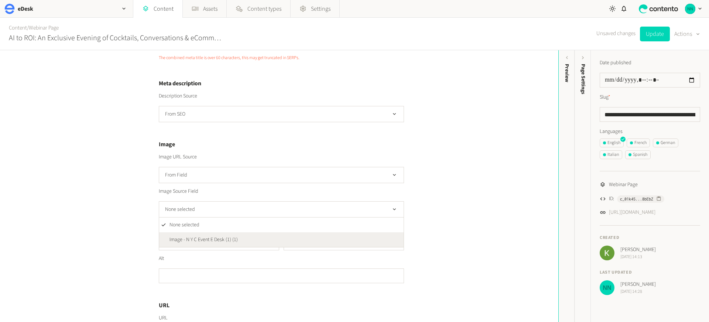
click at [197, 240] on li "Image - N Y C Event E Desk (1) (1)" at bounding box center [281, 239] width 244 height 15
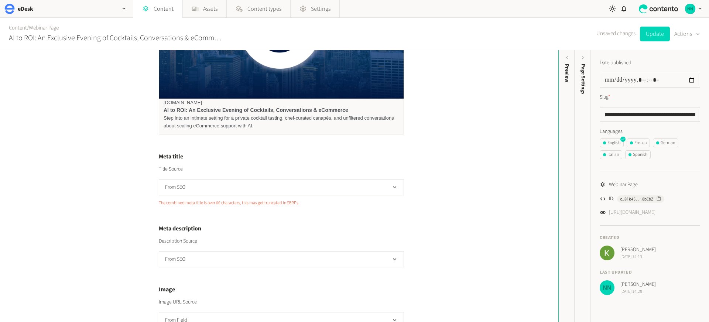
click at [120, 235] on div "**********" at bounding box center [279, 186] width 558 height 272
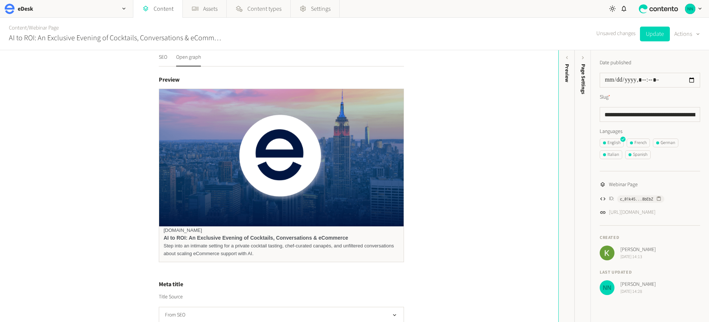
scroll to position [0, 0]
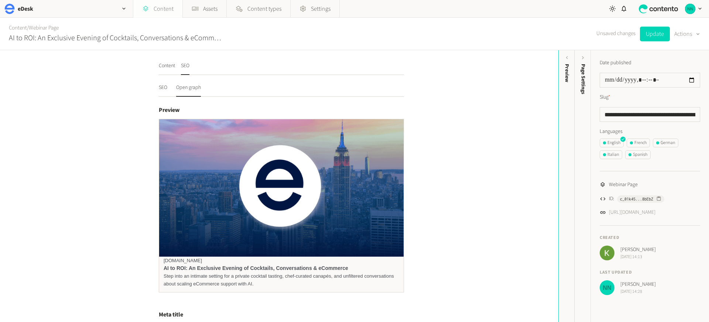
click at [152, 12] on link "Content" at bounding box center [157, 9] width 49 height 18
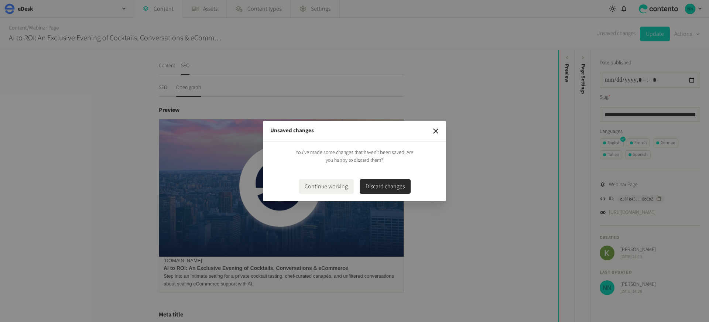
click at [403, 183] on button "Discard changes" at bounding box center [385, 186] width 51 height 15
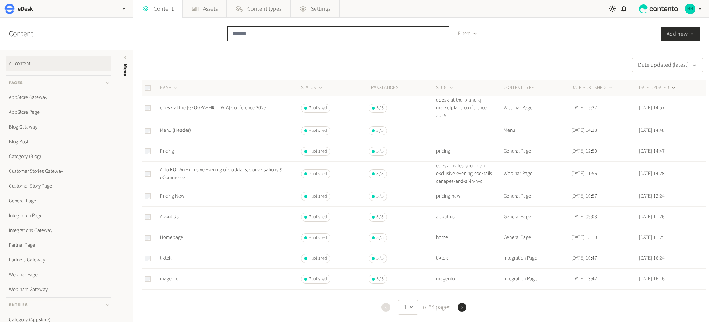
click at [261, 36] on input "text" at bounding box center [338, 33] width 222 height 15
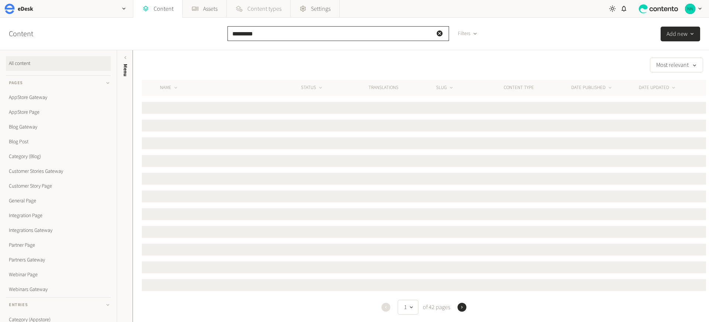
type input "*********"
click at [267, 5] on span "Content types" at bounding box center [264, 8] width 34 height 9
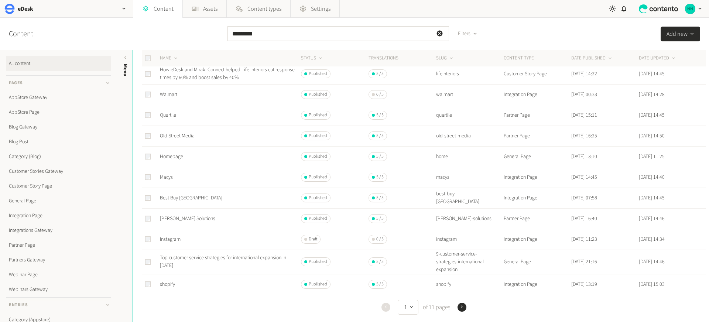
scroll to position [192, 0]
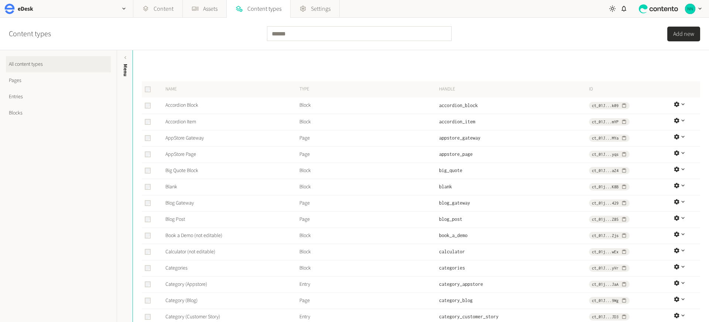
click at [39, 82] on link "Pages" at bounding box center [58, 80] width 105 height 16
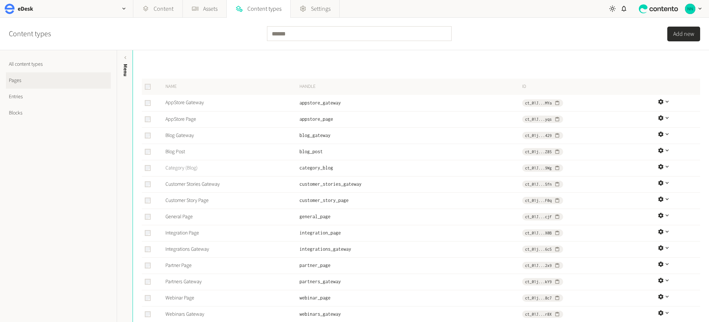
scroll to position [3, 0]
click at [183, 215] on link "General Page" at bounding box center [178, 215] width 27 height 7
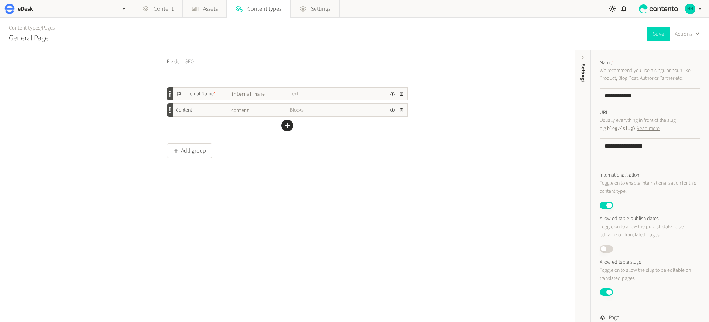
click at [188, 56] on button "SEO" at bounding box center [189, 64] width 8 height 16
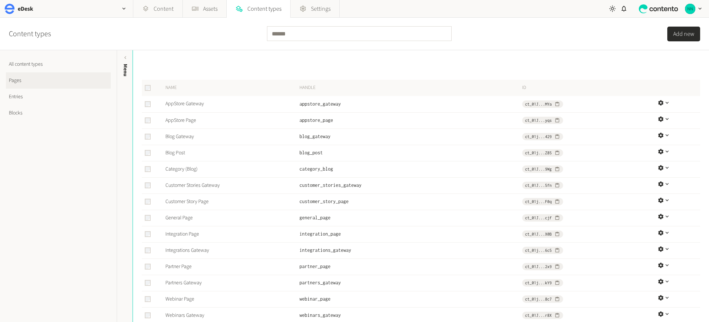
scroll to position [3, 0]
click at [182, 297] on link "Webinar Page" at bounding box center [179, 296] width 29 height 7
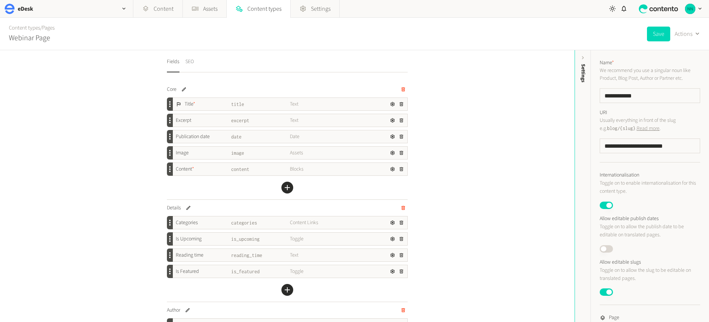
click at [189, 65] on button "SEO" at bounding box center [189, 64] width 8 height 16
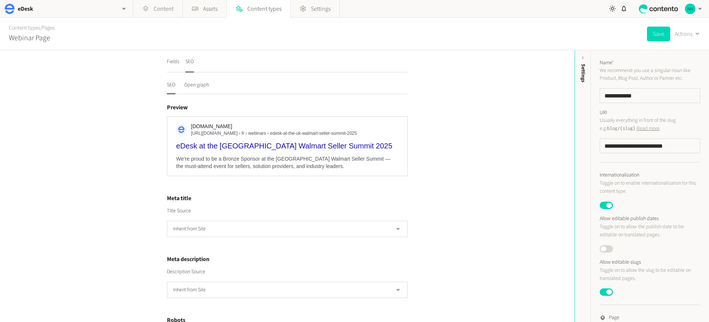
click at [112, 180] on div "Fields SEO SEO Open graph Preview edesk.com https://www.edesk.com › fr › webina…" at bounding box center [287, 186] width 574 height 272
click at [186, 82] on button "Open graph" at bounding box center [196, 87] width 25 height 13
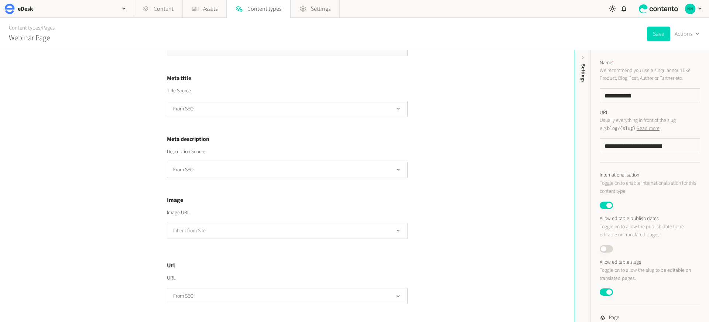
scroll to position [104, 0]
click at [199, 231] on button "Inherit from Site" at bounding box center [287, 231] width 241 height 16
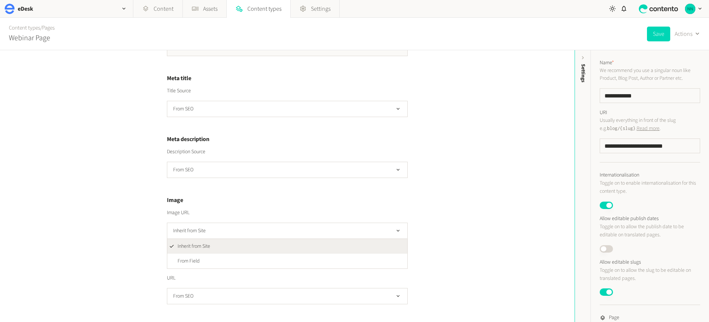
click at [420, 205] on div "Fields SEO SEO Open graph Preview edesk.com eDesk at the UK Walmart Seller Summ…" at bounding box center [287, 186] width 574 height 272
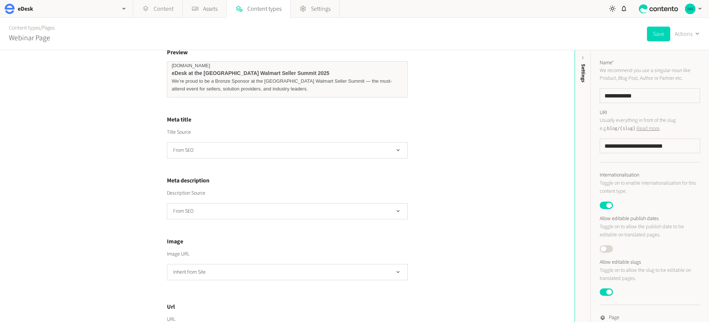
scroll to position [0, 0]
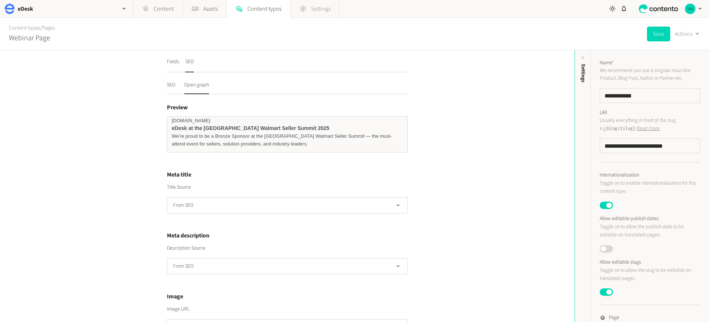
click at [324, 10] on span "Settings" at bounding box center [321, 8] width 20 height 9
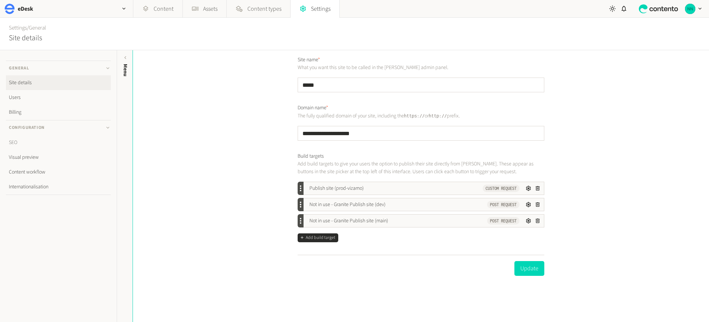
click at [19, 147] on link "SEO" at bounding box center [58, 142] width 105 height 15
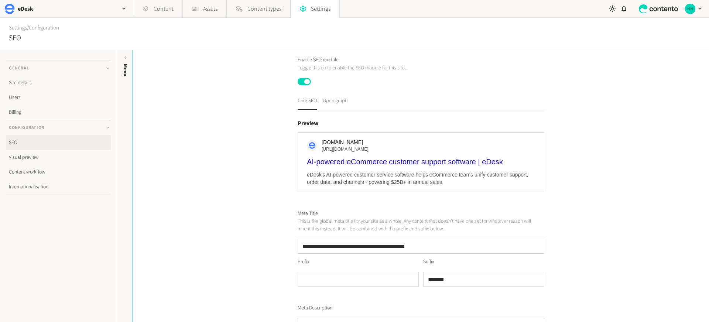
click at [330, 100] on button "Open graph" at bounding box center [335, 103] width 25 height 13
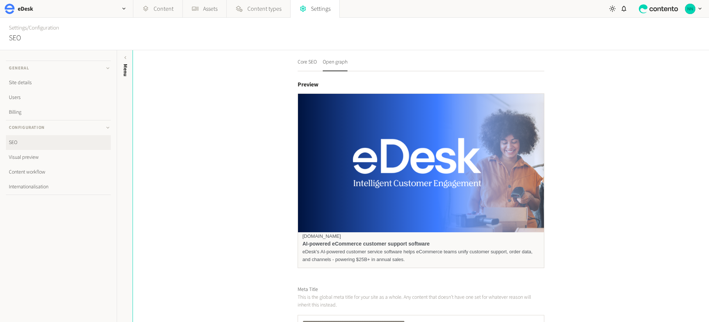
scroll to position [38, 0]
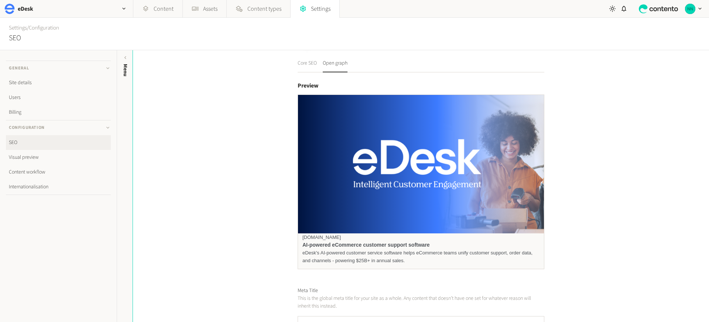
click at [304, 68] on button "Core SEO" at bounding box center [307, 65] width 19 height 13
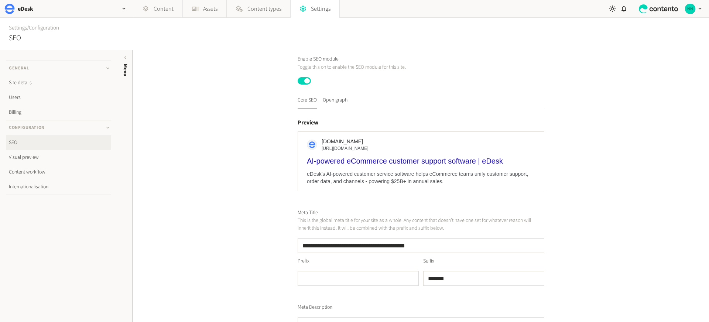
scroll to position [0, 0]
click at [338, 98] on button "Open graph" at bounding box center [335, 103] width 25 height 13
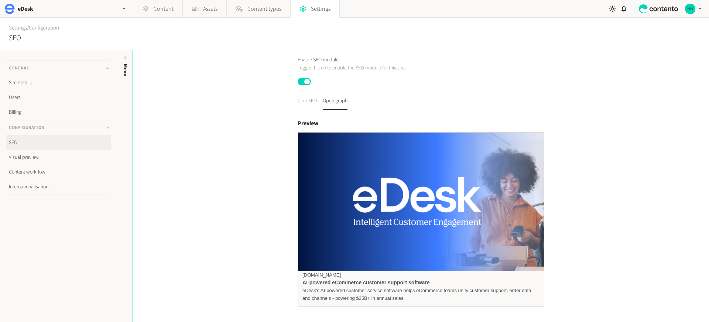
click at [298, 106] on button "Core SEO" at bounding box center [307, 103] width 19 height 13
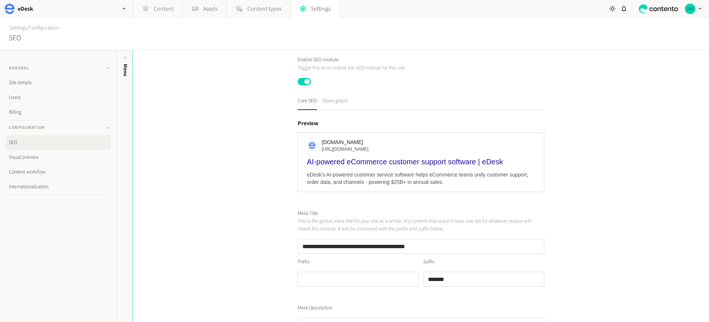
click at [336, 106] on button "Open graph" at bounding box center [335, 103] width 25 height 13
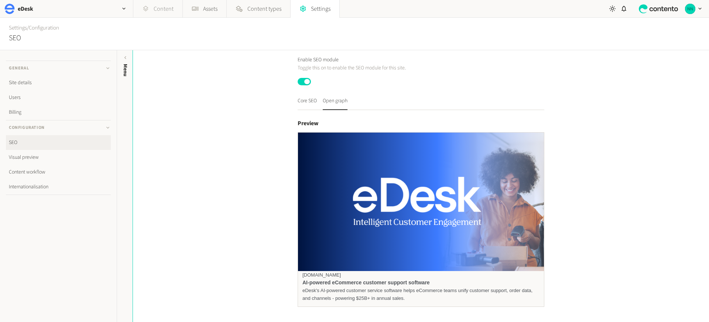
click at [162, 13] on link "Content" at bounding box center [157, 9] width 49 height 18
